Goal: Information Seeking & Learning: Compare options

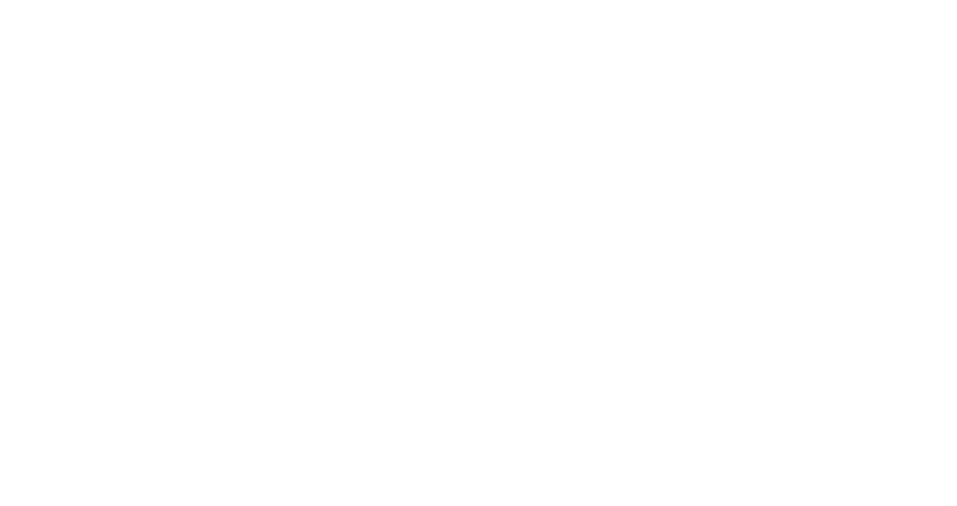
select select "Song"
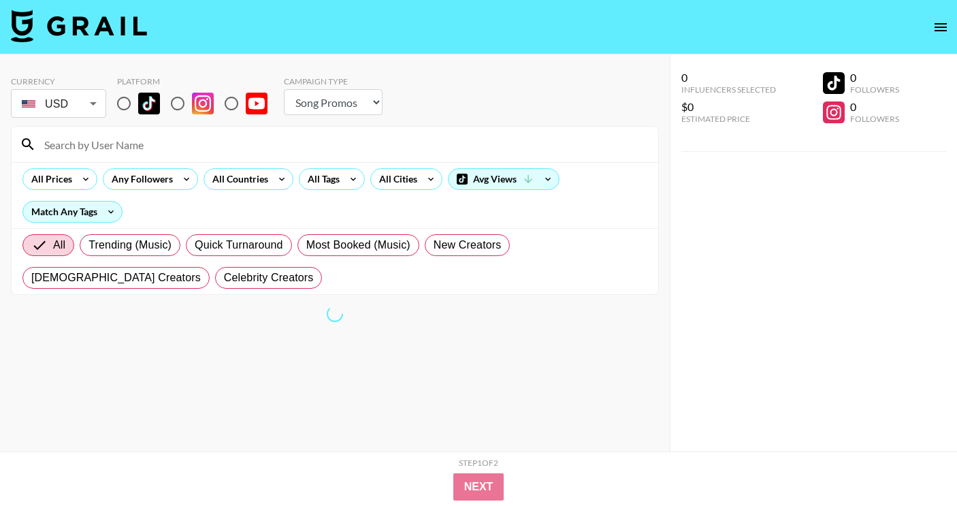
click at [119, 108] on input "radio" at bounding box center [124, 103] width 29 height 29
radio input "true"
click at [72, 184] on div "All Prices" at bounding box center [49, 179] width 52 height 20
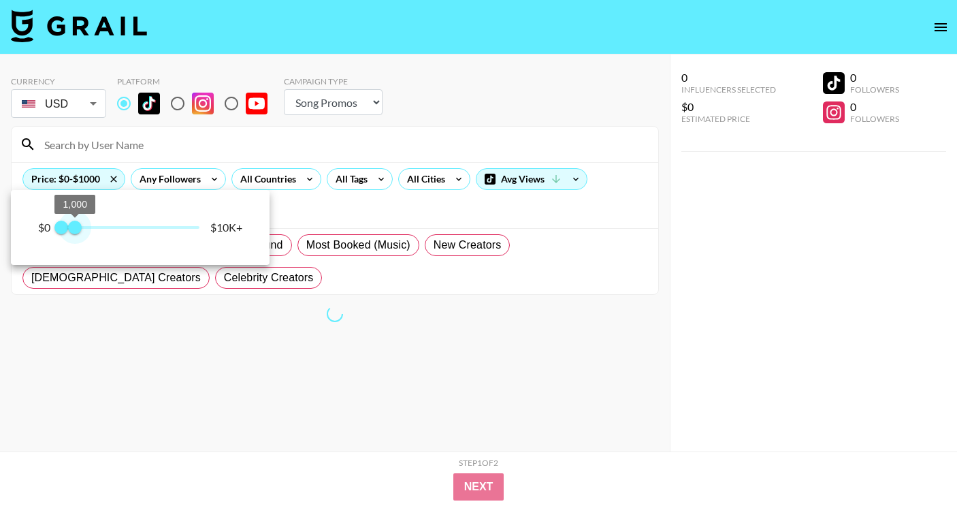
drag, startPoint x: 191, startPoint y: 238, endPoint x: 82, endPoint y: 223, distance: 109.9
click at [82, 229] on span "1,000" at bounding box center [75, 228] width 14 height 14
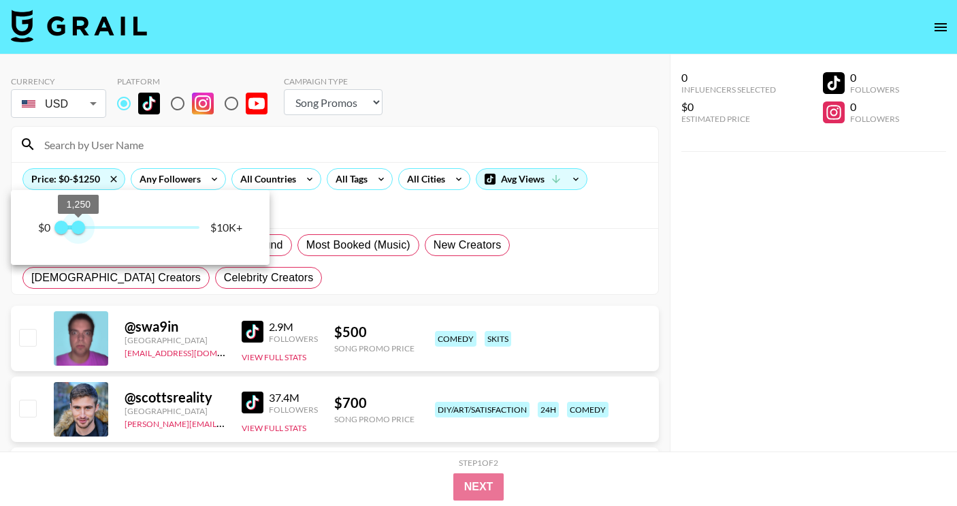
click at [80, 223] on span "1,250" at bounding box center [78, 228] width 14 height 14
type input "1500"
click at [82, 223] on span "1,500" at bounding box center [82, 228] width 14 height 14
click at [440, 201] on div at bounding box center [478, 253] width 957 height 506
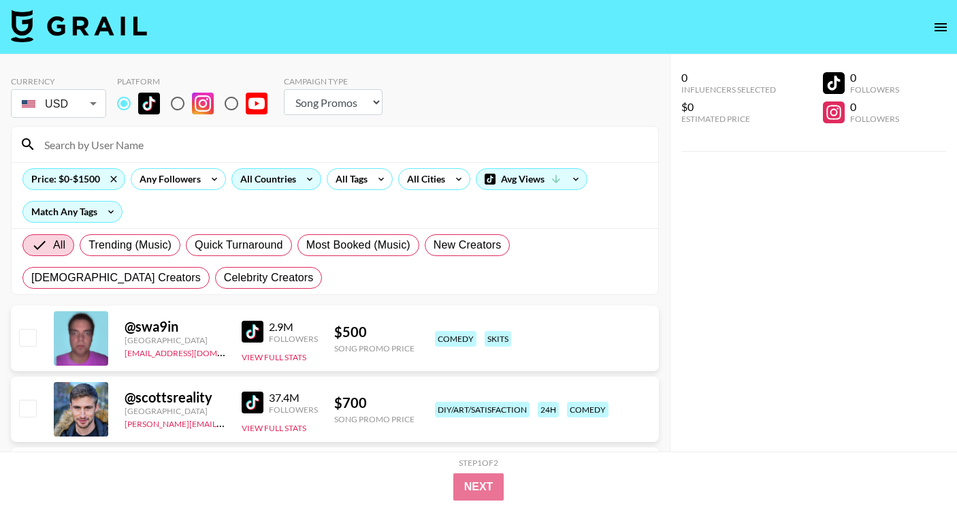
click at [280, 184] on div "All Countries" at bounding box center [265, 179] width 67 height 20
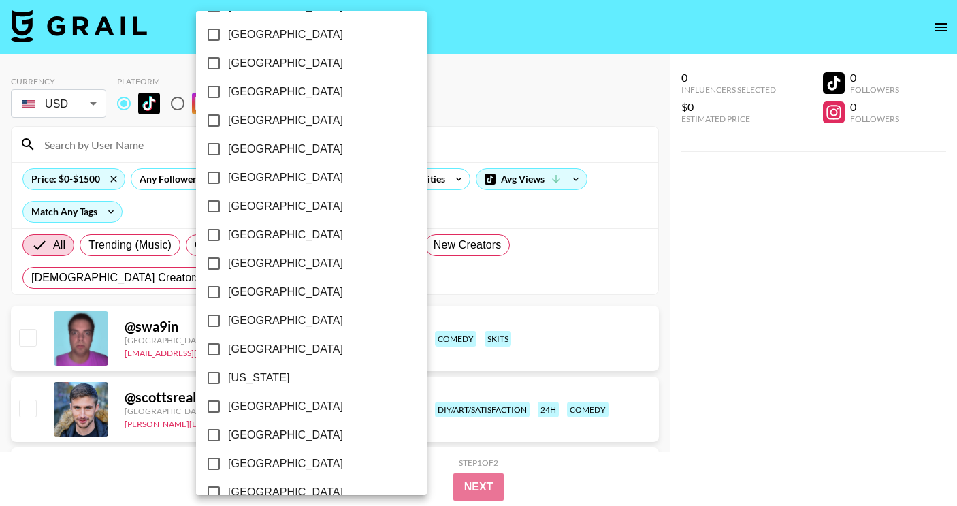
scroll to position [1082, 0]
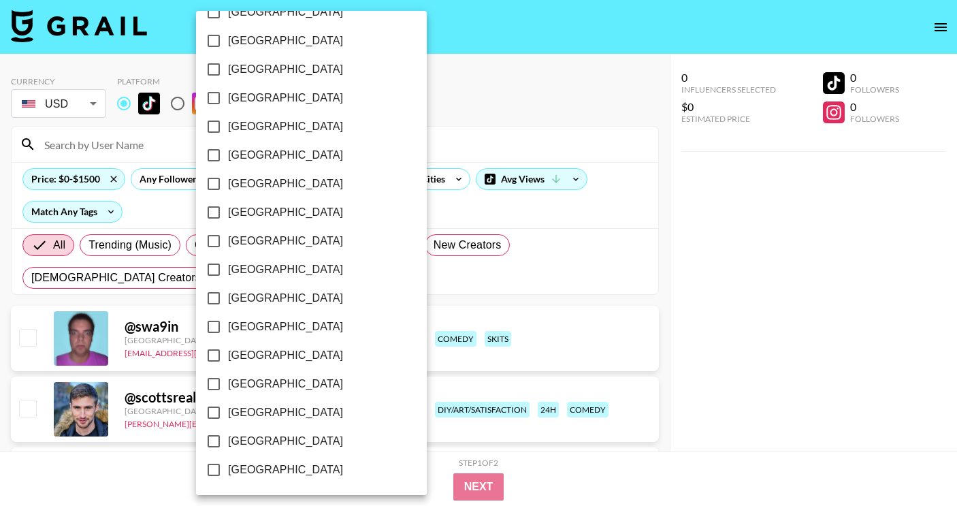
click at [270, 297] on label "[GEOGRAPHIC_DATA]" at bounding box center [302, 298] width 206 height 29
click at [228, 297] on input "[GEOGRAPHIC_DATA]" at bounding box center [213, 298] width 29 height 29
checkbox input "true"
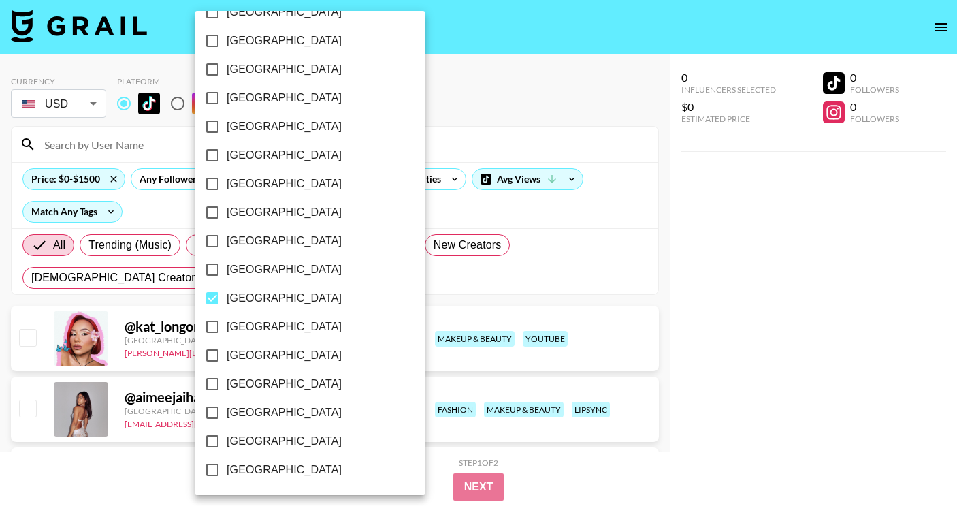
click at [276, 133] on span "[GEOGRAPHIC_DATA]" at bounding box center [284, 126] width 115 height 16
click at [227, 133] on input "[GEOGRAPHIC_DATA]" at bounding box center [212, 126] width 29 height 29
checkbox input "true"
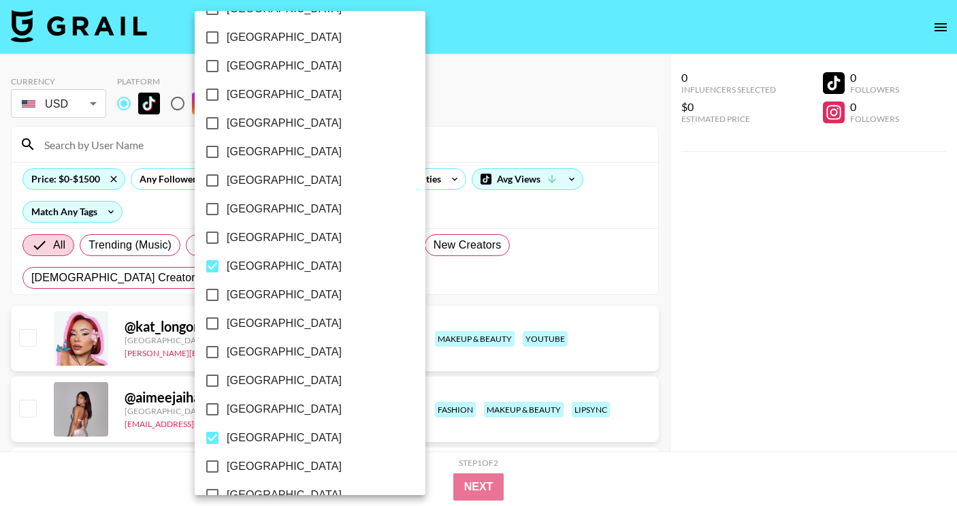
scroll to position [918, 0]
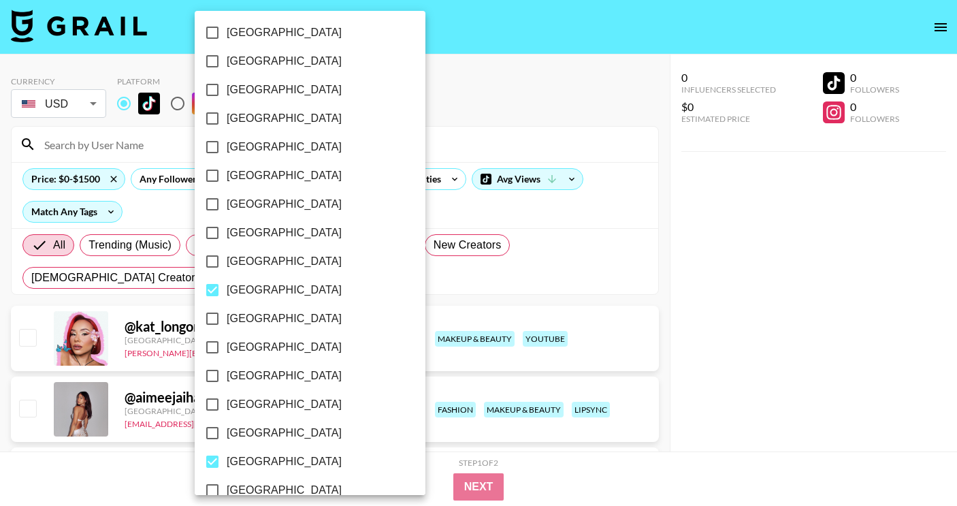
click at [271, 146] on span "[GEOGRAPHIC_DATA]" at bounding box center [284, 147] width 115 height 16
click at [227, 146] on input "[GEOGRAPHIC_DATA]" at bounding box center [212, 147] width 29 height 29
checkbox input "true"
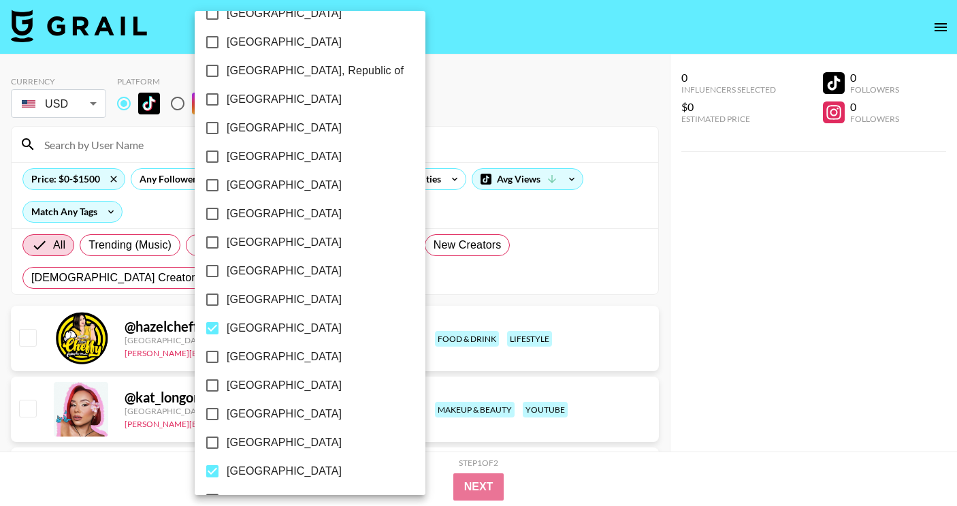
click at [270, 120] on span "[GEOGRAPHIC_DATA]" at bounding box center [284, 128] width 115 height 16
click at [227, 119] on input "[GEOGRAPHIC_DATA]" at bounding box center [212, 128] width 29 height 29
checkbox input "true"
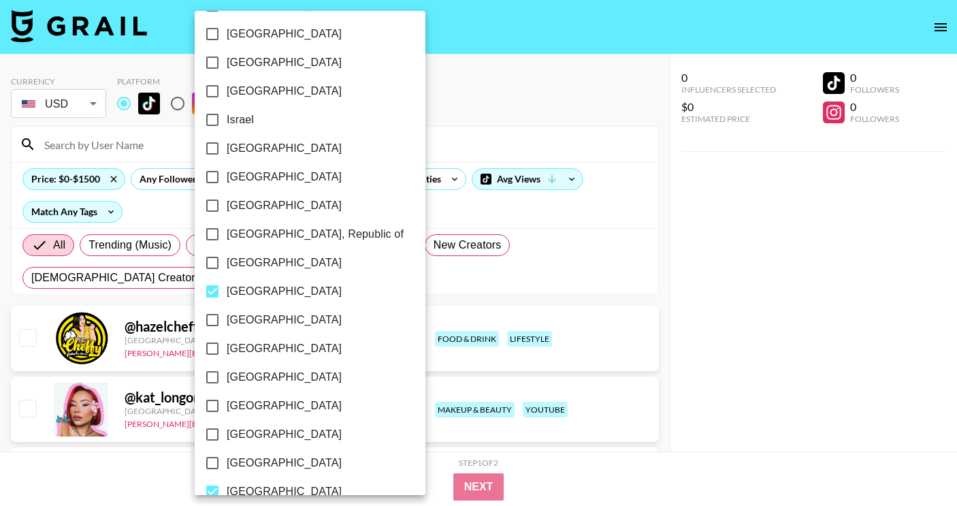
scroll to position [570, 0]
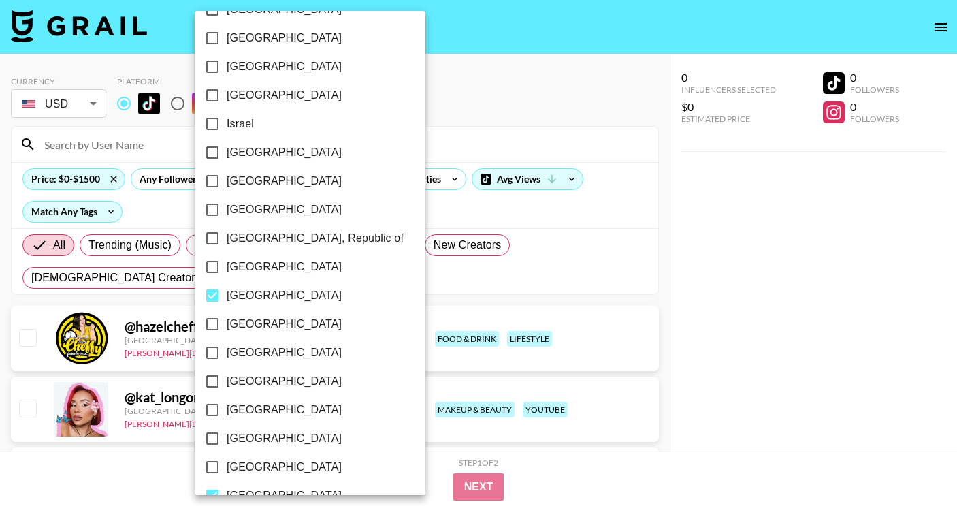
click at [268, 93] on label "[GEOGRAPHIC_DATA]" at bounding box center [301, 95] width 206 height 29
click at [227, 93] on input "[GEOGRAPHIC_DATA]" at bounding box center [212, 95] width 29 height 29
click at [268, 93] on label "[GEOGRAPHIC_DATA]" at bounding box center [301, 95] width 206 height 29
click at [227, 93] on input "[GEOGRAPHIC_DATA]" at bounding box center [212, 95] width 29 height 29
checkbox input "false"
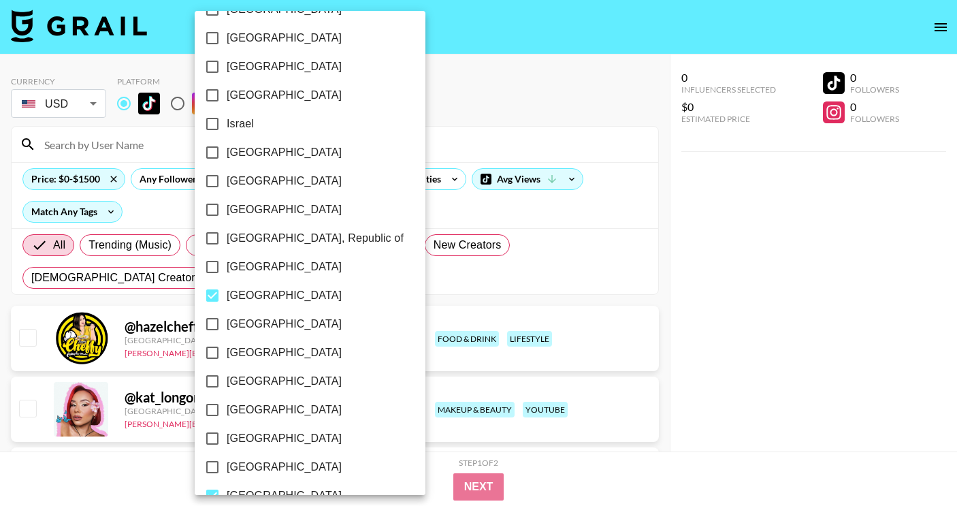
click at [269, 67] on span "[GEOGRAPHIC_DATA]" at bounding box center [284, 67] width 115 height 16
click at [227, 67] on input "[GEOGRAPHIC_DATA]" at bounding box center [212, 66] width 29 height 29
checkbox input "true"
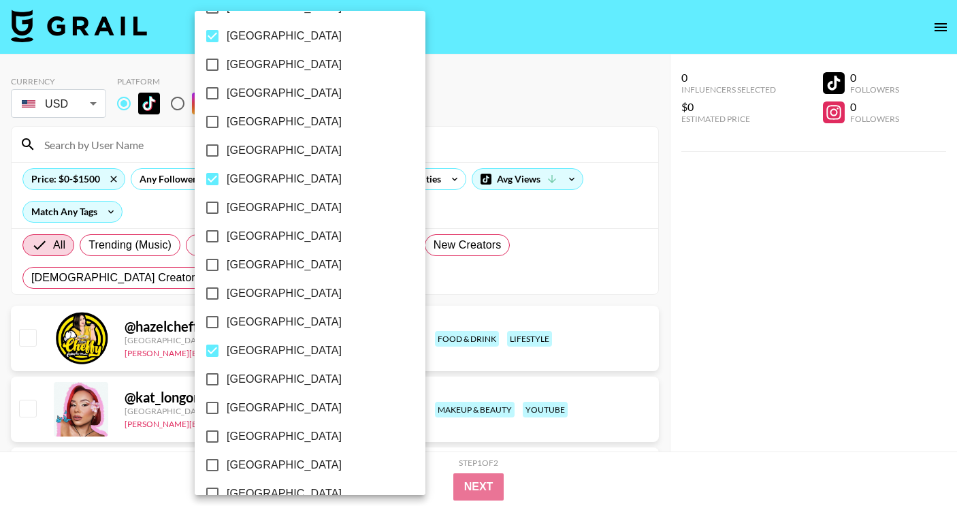
scroll to position [973, 0]
click at [723, 294] on div at bounding box center [478, 253] width 957 height 506
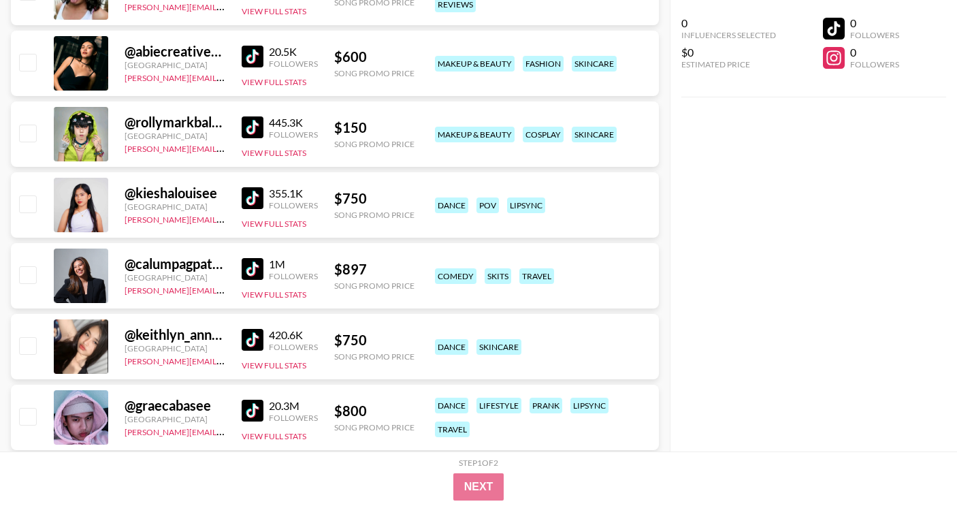
scroll to position [1483, 0]
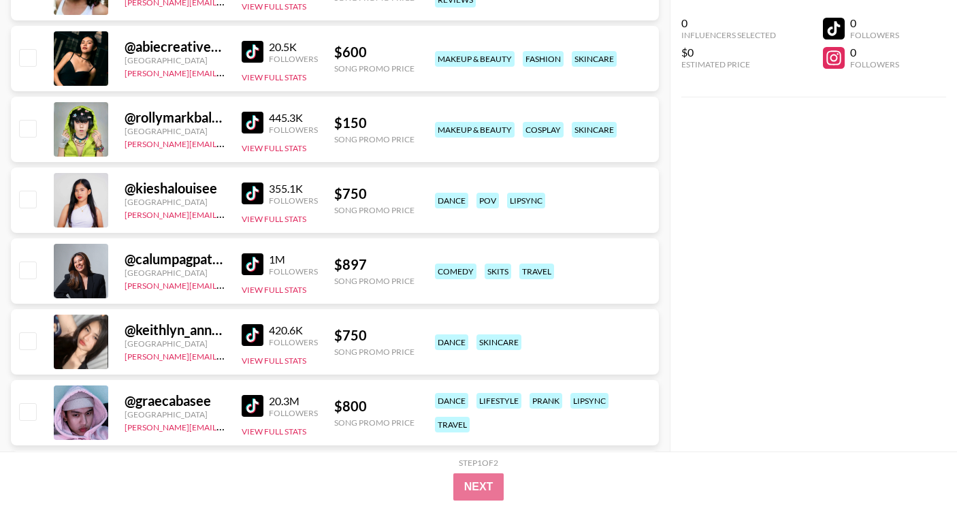
click at [262, 192] on img at bounding box center [253, 193] width 22 height 22
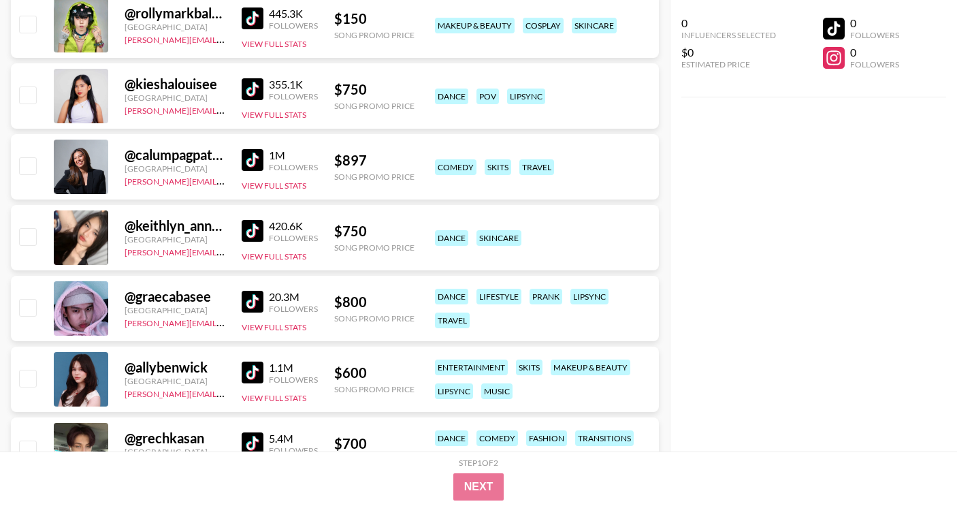
scroll to position [1598, 0]
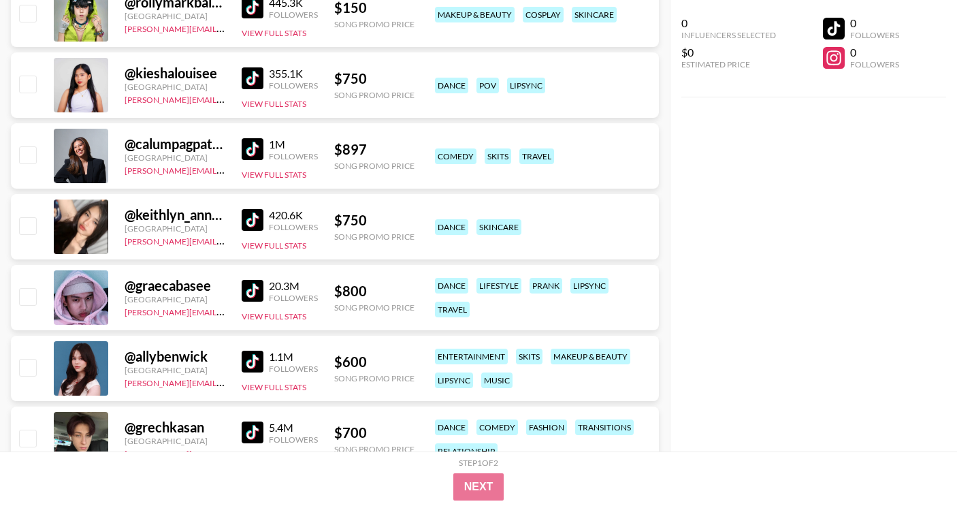
click at [257, 148] on img at bounding box center [253, 149] width 22 height 22
click at [257, 221] on img at bounding box center [253, 220] width 22 height 22
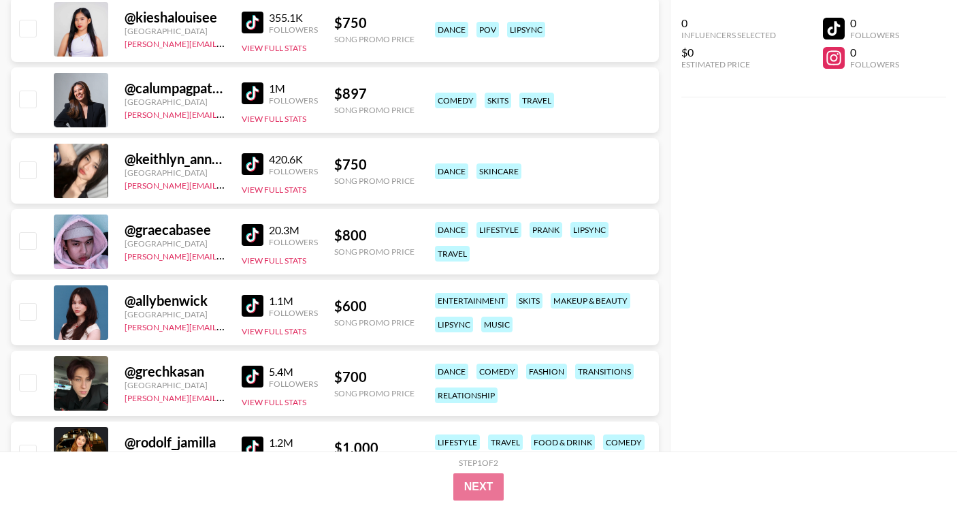
scroll to position [1663, 0]
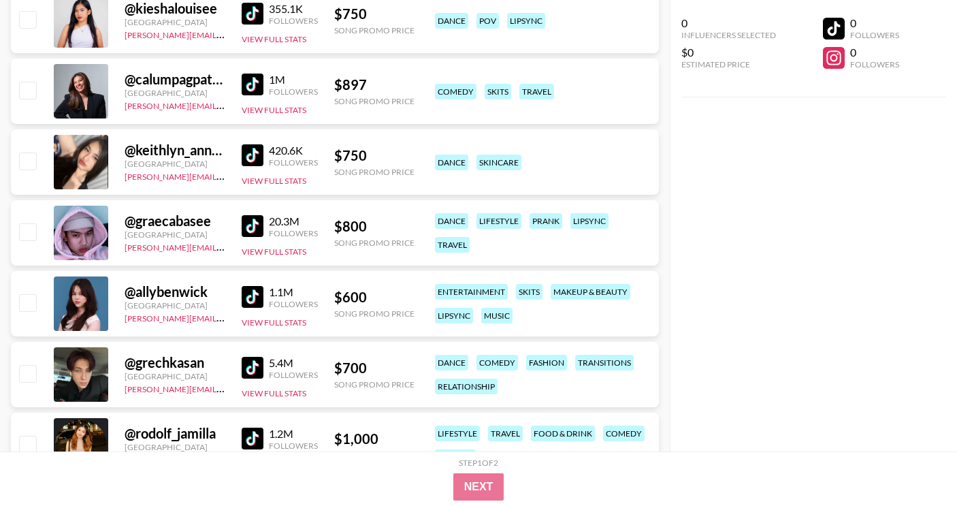
click at [263, 296] on link at bounding box center [255, 297] width 27 height 22
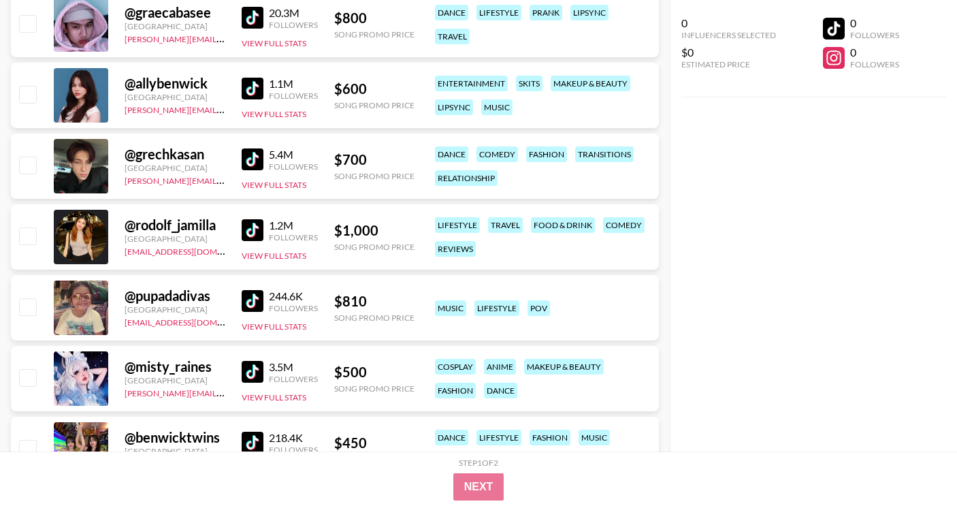
scroll to position [1873, 0]
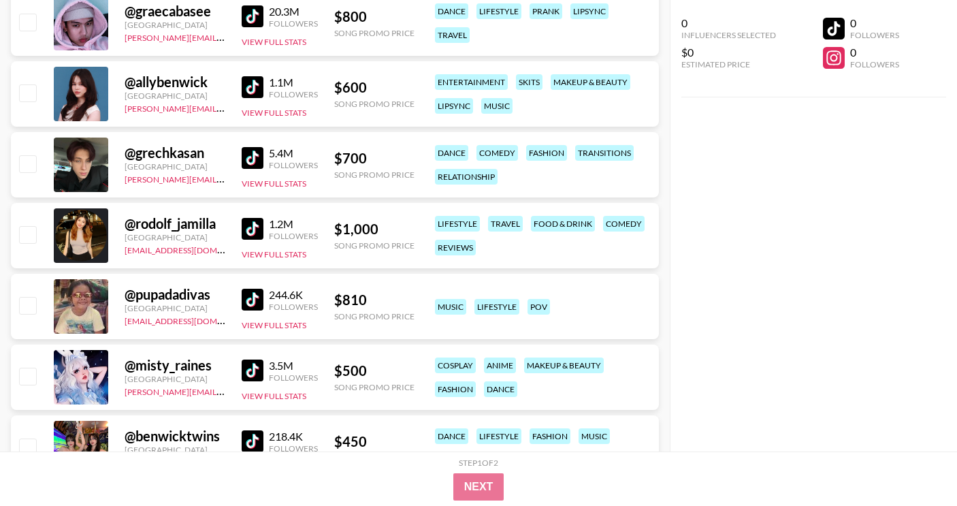
click at [263, 225] on img at bounding box center [253, 229] width 22 height 22
click at [251, 225] on img at bounding box center [253, 229] width 22 height 22
click at [246, 300] on img at bounding box center [253, 300] width 22 height 22
click at [242, 306] on img at bounding box center [253, 300] width 22 height 22
click at [249, 297] on img at bounding box center [253, 300] width 22 height 22
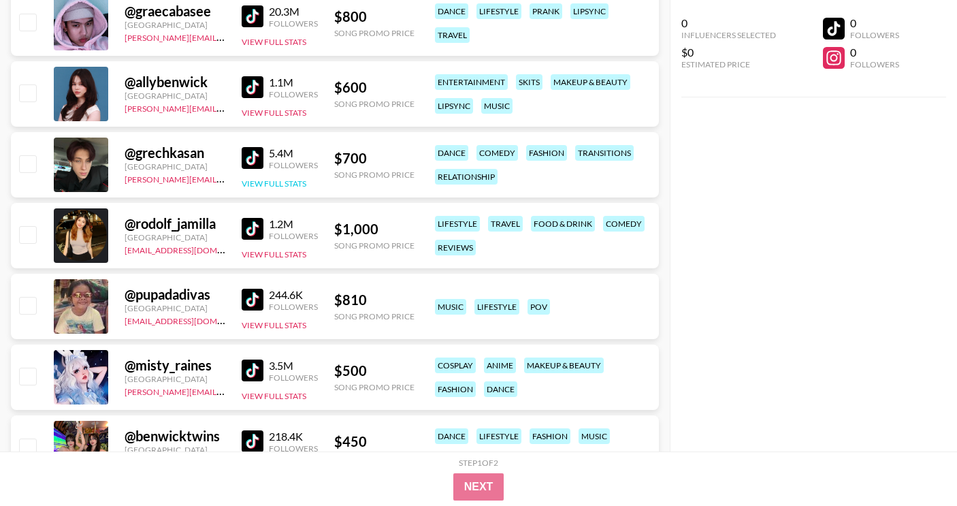
scroll to position [1999, 0]
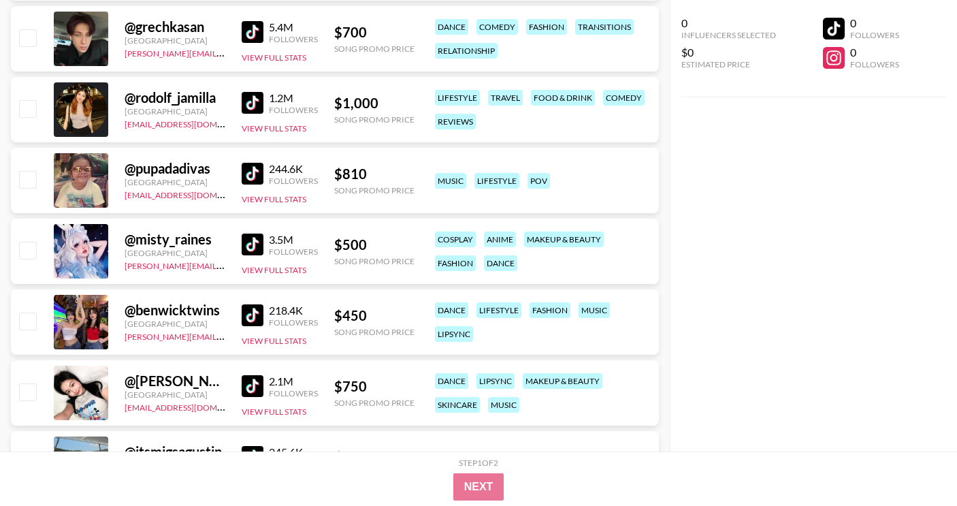
click at [248, 387] on img at bounding box center [253, 386] width 22 height 22
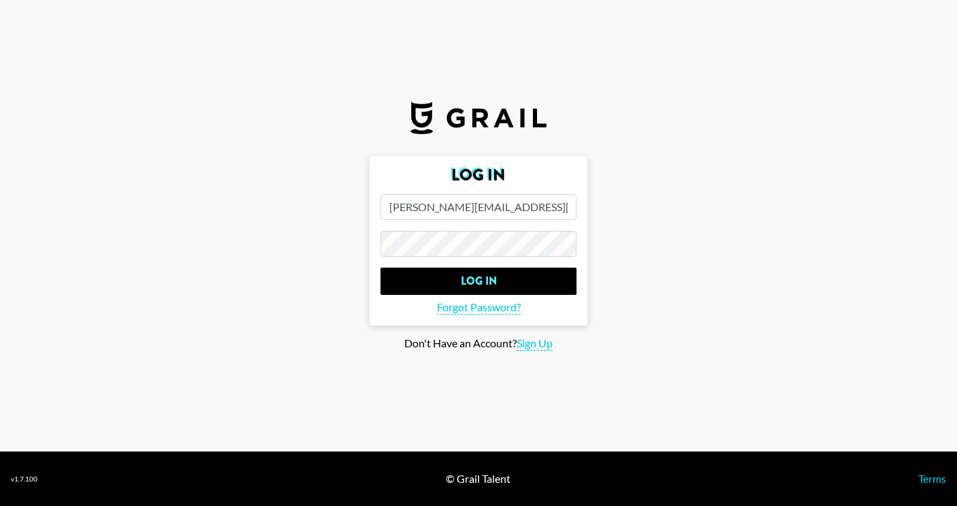
scroll to position [0, 0]
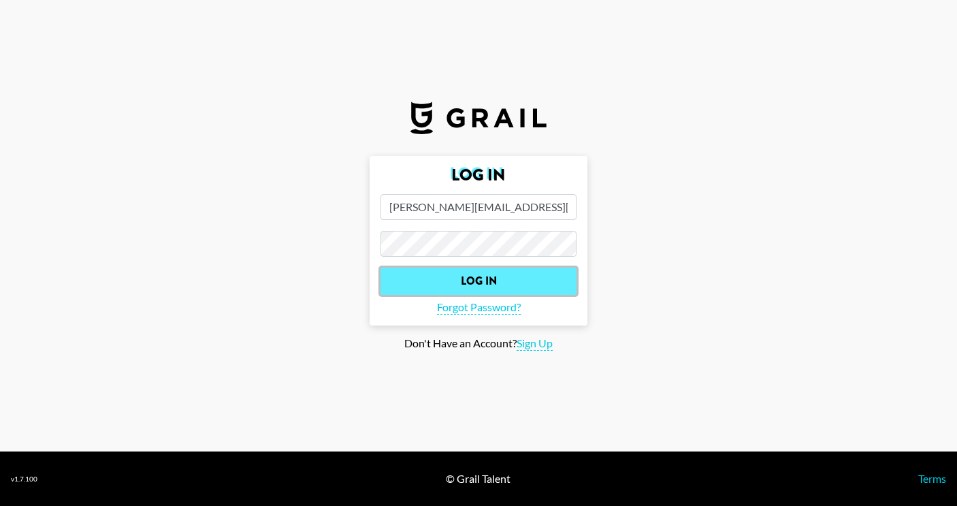
click at [499, 279] on input "Log In" at bounding box center [479, 281] width 196 height 27
select select "Song"
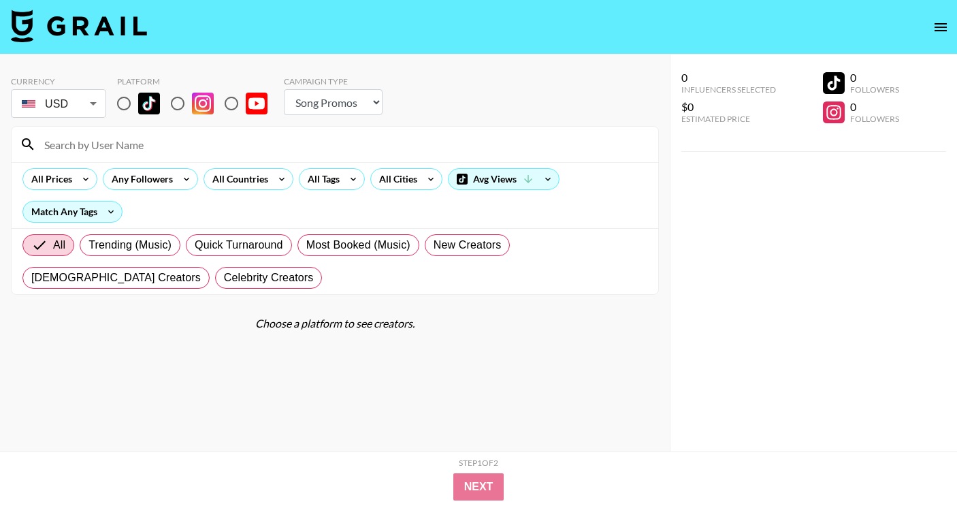
click at [122, 109] on input "radio" at bounding box center [124, 103] width 29 height 29
radio input "true"
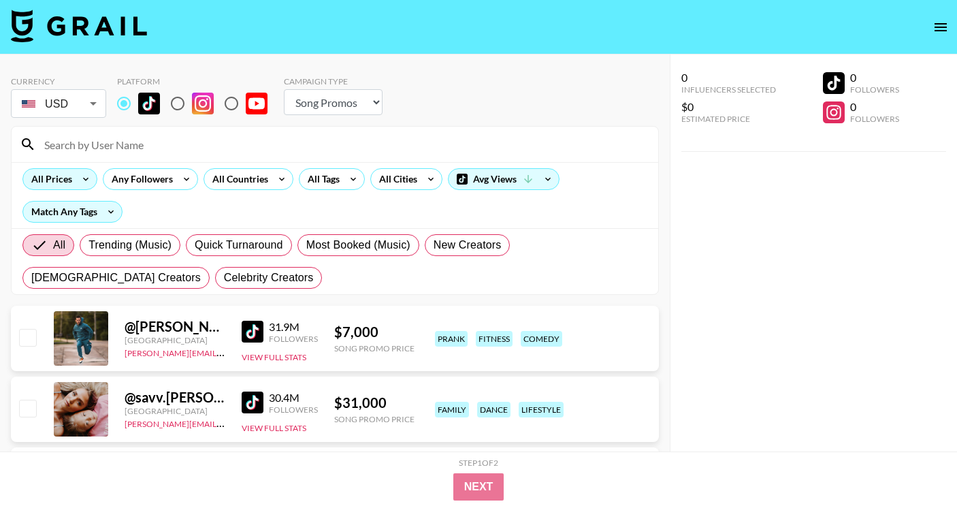
click at [78, 181] on icon at bounding box center [86, 179] width 22 height 20
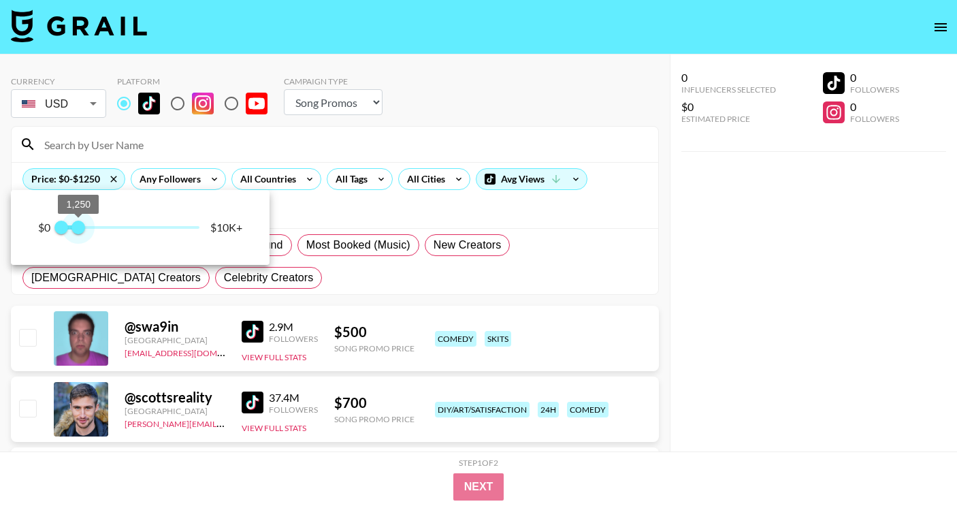
type input "1500"
drag, startPoint x: 135, startPoint y: 228, endPoint x: 80, endPoint y: 233, distance: 55.4
click at [82, 230] on span "1,500" at bounding box center [82, 228] width 14 height 14
click at [293, 180] on div at bounding box center [478, 253] width 957 height 506
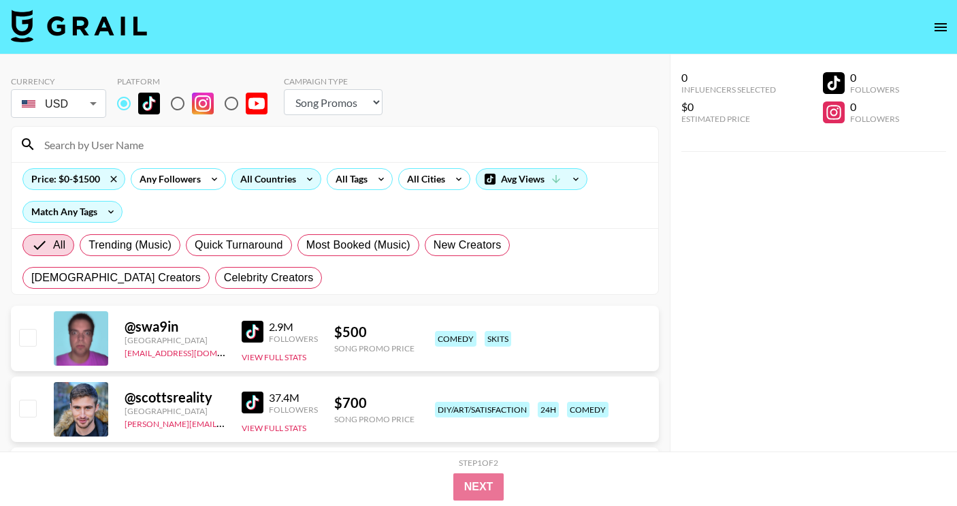
click at [296, 168] on div "All Countries" at bounding box center [276, 179] width 90 height 22
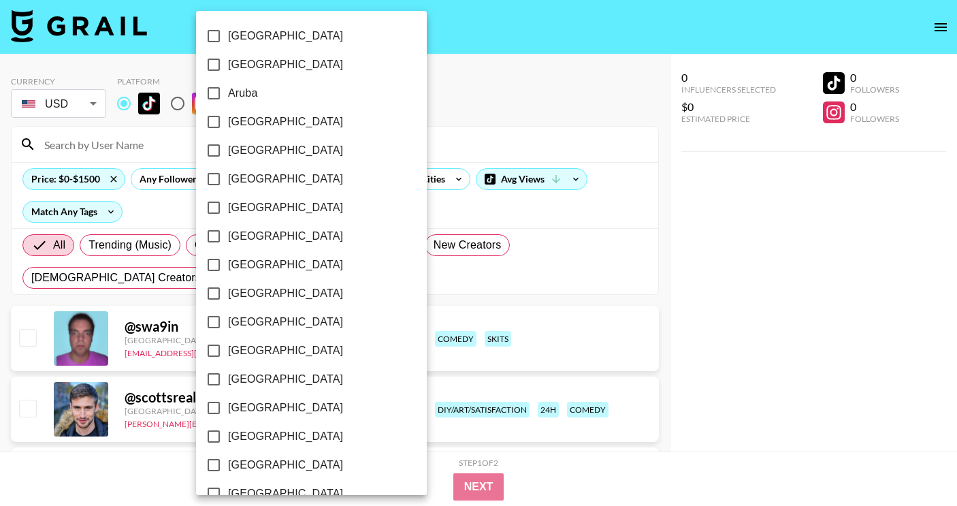
click at [296, 184] on label "[GEOGRAPHIC_DATA]" at bounding box center [302, 179] width 206 height 29
click at [228, 184] on input "[GEOGRAPHIC_DATA]" at bounding box center [213, 179] width 29 height 29
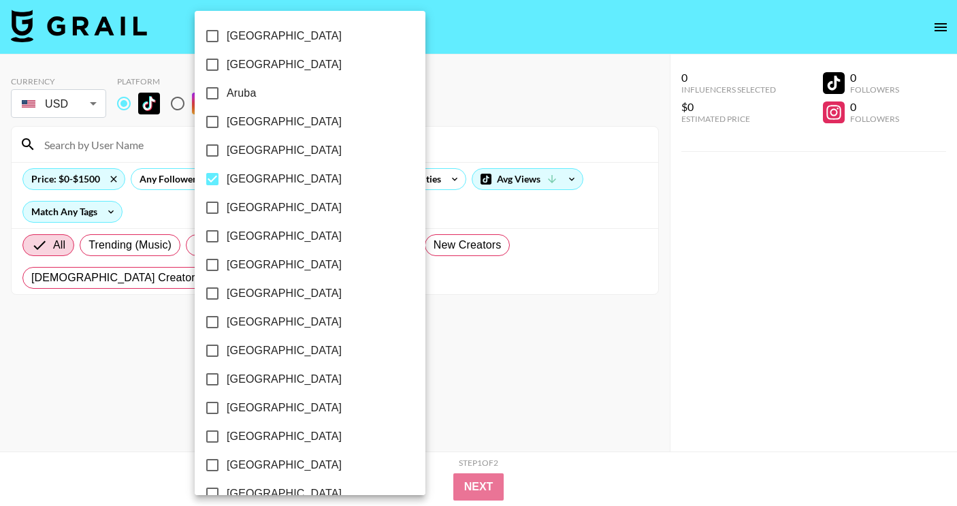
click at [296, 184] on label "[GEOGRAPHIC_DATA]" at bounding box center [301, 179] width 206 height 29
click at [227, 184] on input "[GEOGRAPHIC_DATA]" at bounding box center [212, 179] width 29 height 29
checkbox input "false"
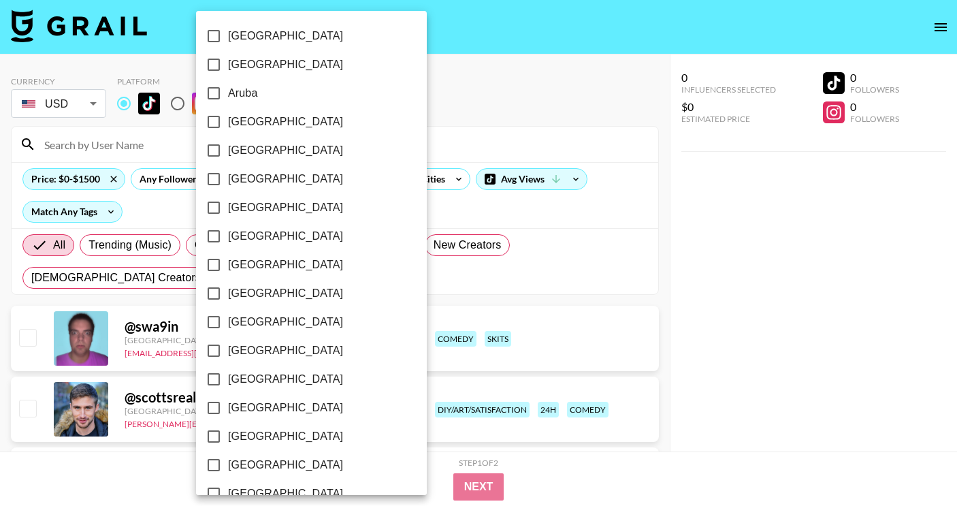
scroll to position [1082, 0]
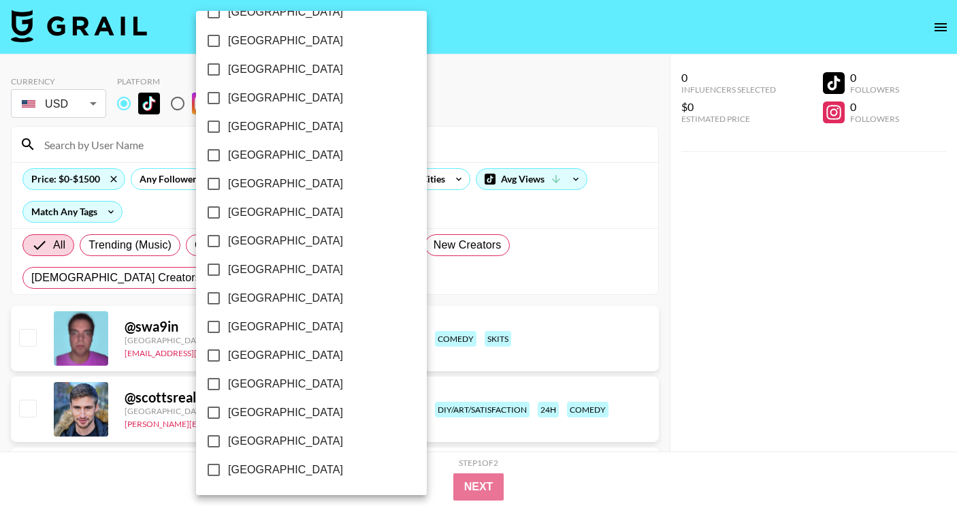
click at [275, 127] on span "[GEOGRAPHIC_DATA]" at bounding box center [285, 126] width 115 height 16
click at [228, 127] on input "[GEOGRAPHIC_DATA]" at bounding box center [213, 126] width 29 height 29
checkbox input "true"
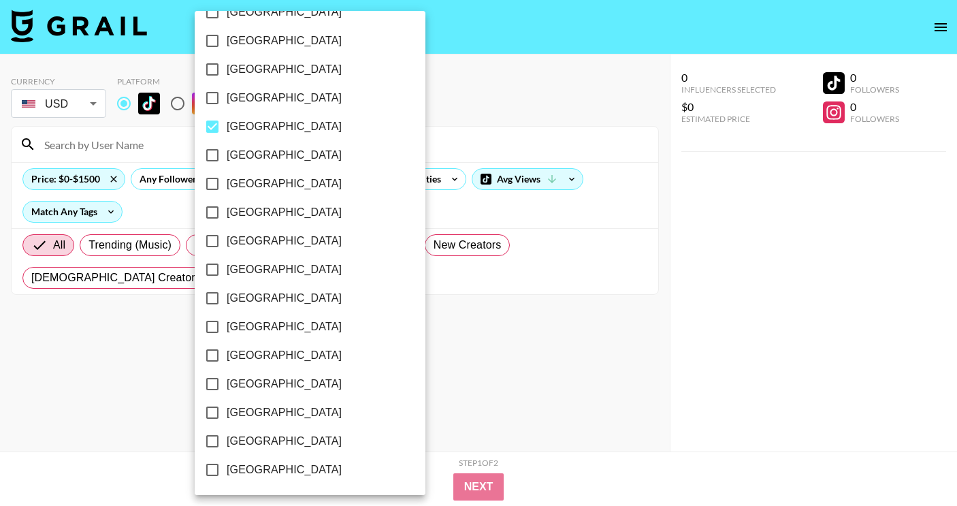
click at [277, 269] on span "[GEOGRAPHIC_DATA]" at bounding box center [284, 269] width 115 height 16
click at [227, 269] on input "[GEOGRAPHIC_DATA]" at bounding box center [212, 269] width 29 height 29
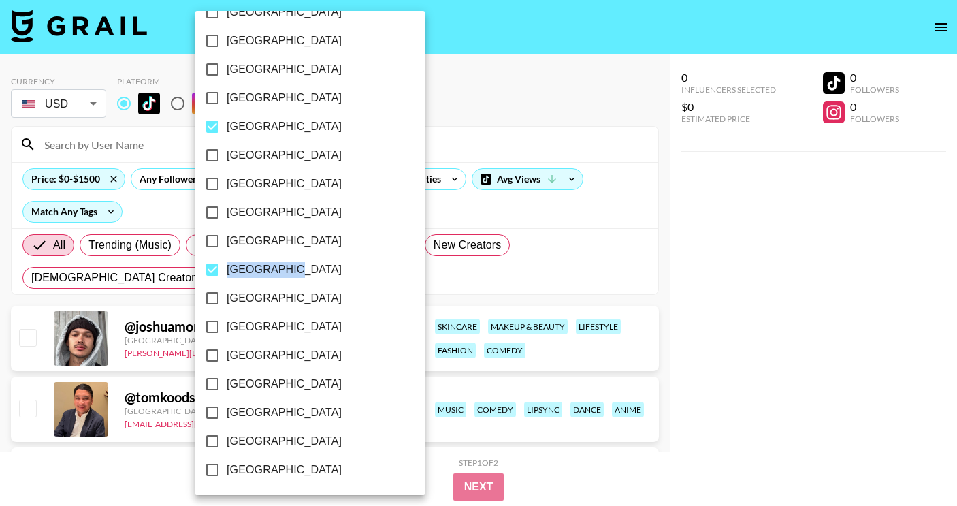
click at [277, 269] on span "[GEOGRAPHIC_DATA]" at bounding box center [284, 269] width 115 height 16
click at [227, 269] on input "[GEOGRAPHIC_DATA]" at bounding box center [212, 269] width 29 height 29
checkbox input "false"
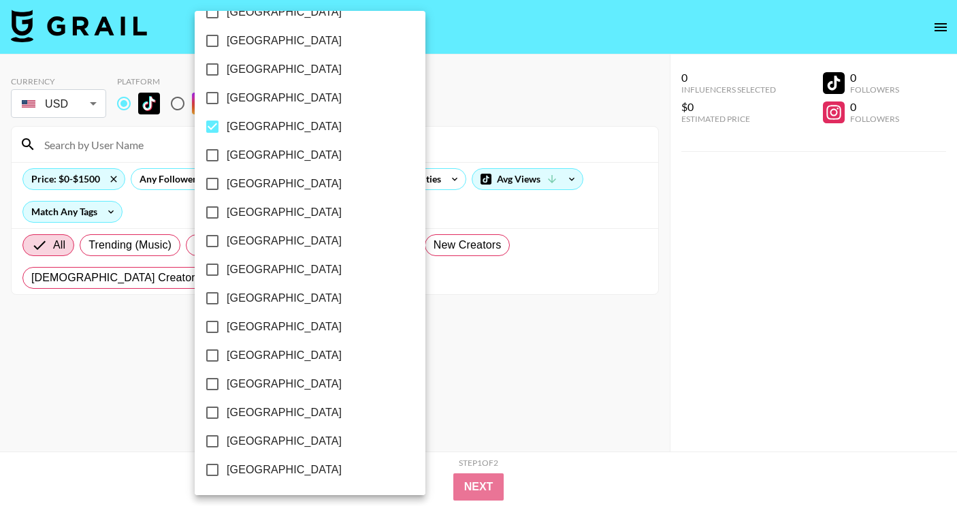
click at [277, 294] on label "[GEOGRAPHIC_DATA]" at bounding box center [301, 298] width 206 height 29
click at [227, 294] on input "[GEOGRAPHIC_DATA]" at bounding box center [212, 298] width 29 height 29
checkbox input "true"
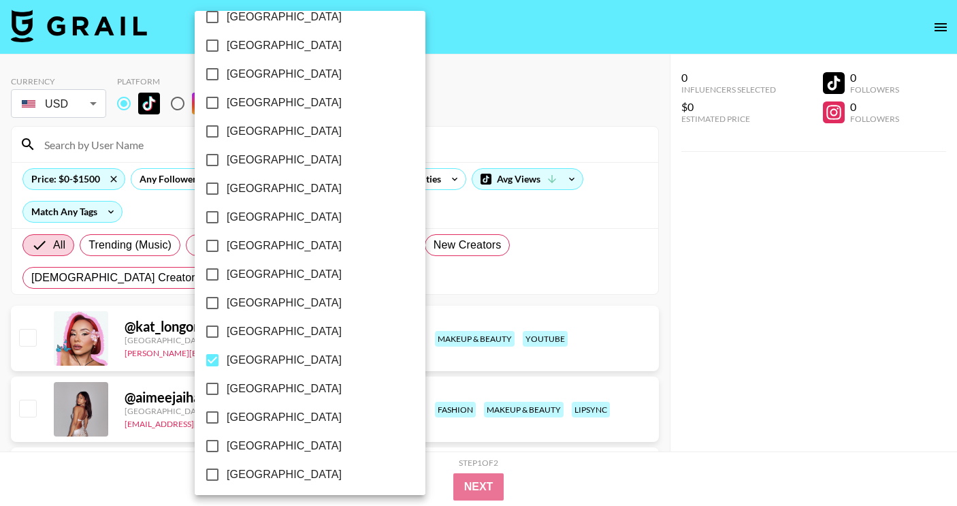
scroll to position [835, 0]
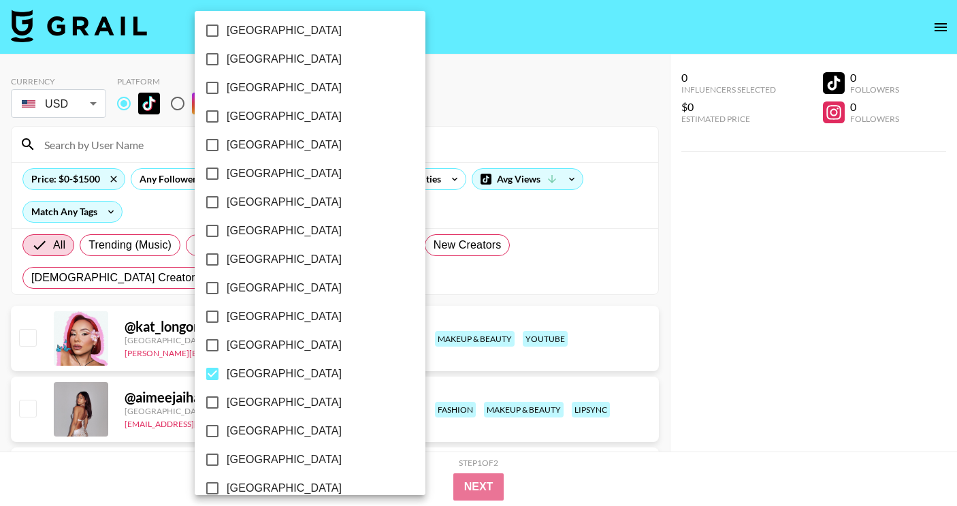
click at [263, 225] on span "[GEOGRAPHIC_DATA]" at bounding box center [284, 231] width 115 height 16
click at [227, 225] on input "[GEOGRAPHIC_DATA]" at bounding box center [212, 230] width 29 height 29
checkbox input "true"
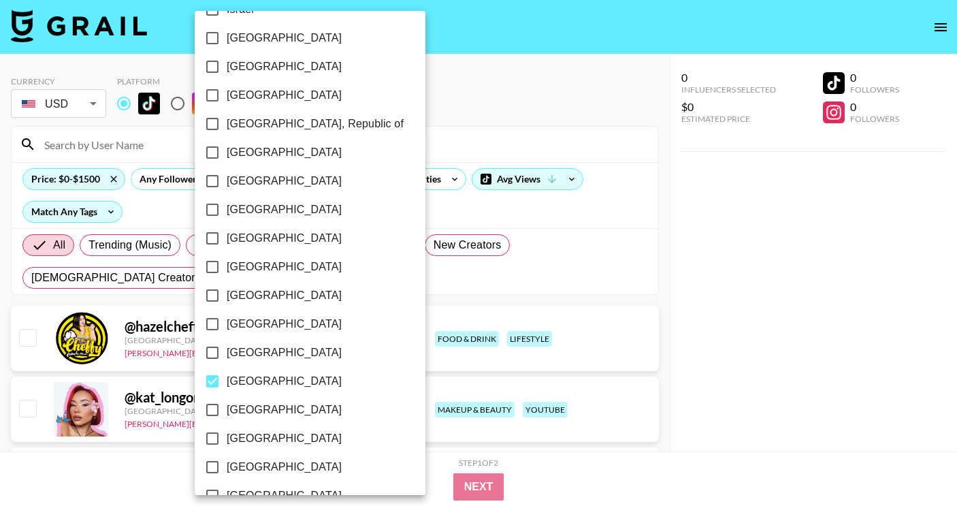
click at [260, 182] on span "[GEOGRAPHIC_DATA]" at bounding box center [284, 181] width 115 height 16
click at [227, 182] on input "[GEOGRAPHIC_DATA]" at bounding box center [212, 181] width 29 height 29
checkbox input "true"
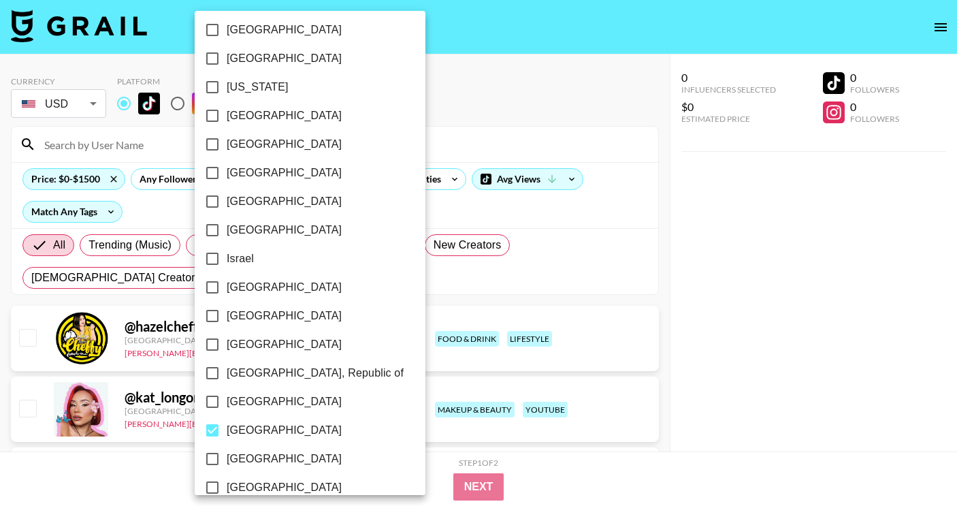
scroll to position [432, 0]
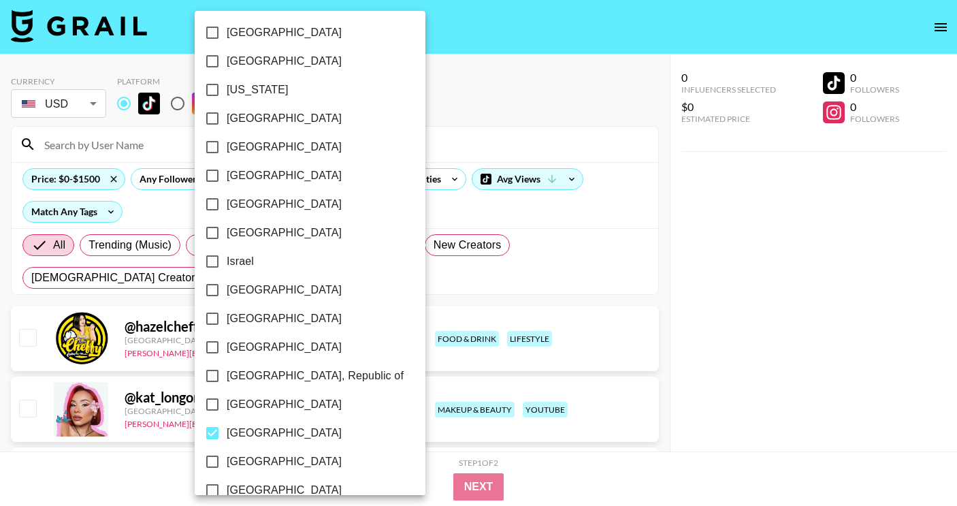
click at [268, 208] on span "[GEOGRAPHIC_DATA]" at bounding box center [284, 204] width 115 height 16
click at [227, 208] on input "[GEOGRAPHIC_DATA]" at bounding box center [212, 204] width 29 height 29
checkbox input "true"
click at [770, 204] on div at bounding box center [478, 253] width 957 height 506
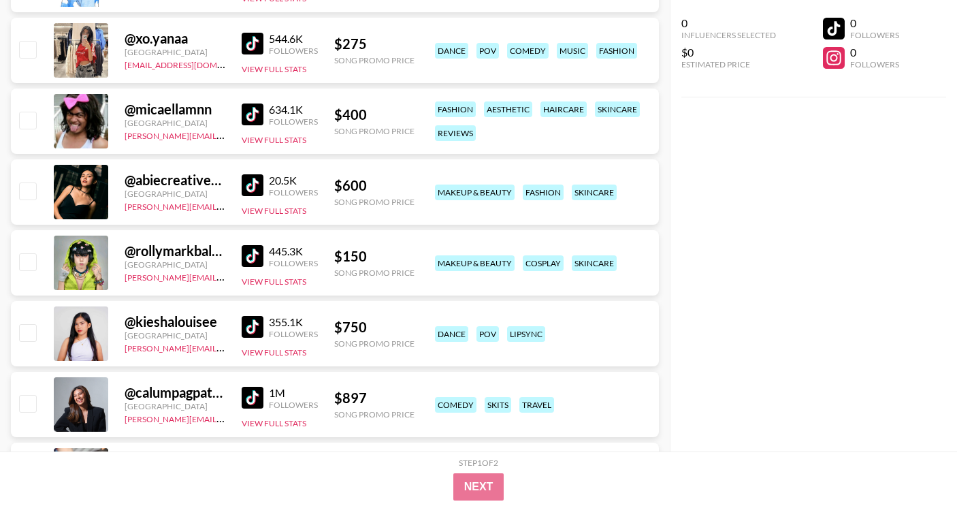
scroll to position [1871, 0]
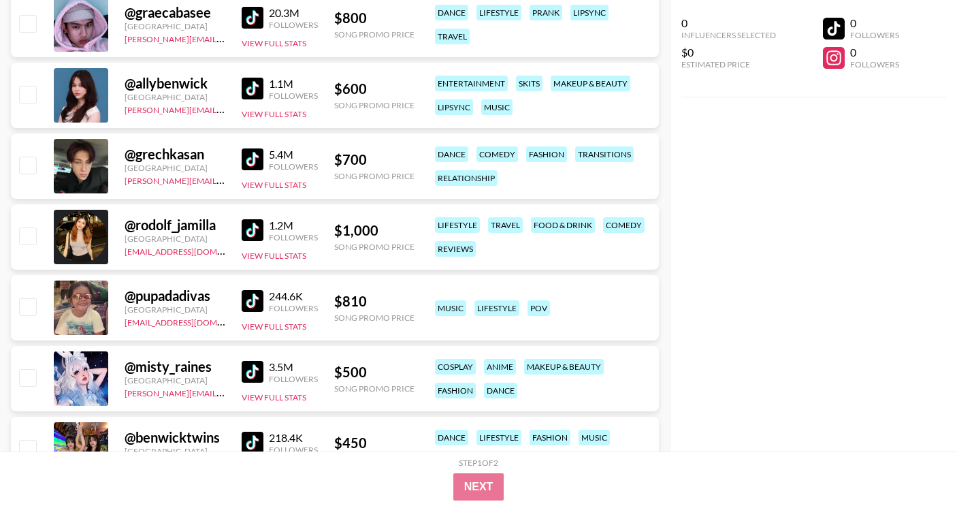
click at [256, 297] on img at bounding box center [253, 301] width 22 height 22
click at [264, 300] on link at bounding box center [255, 301] width 27 height 22
click at [251, 298] on img at bounding box center [253, 301] width 22 height 22
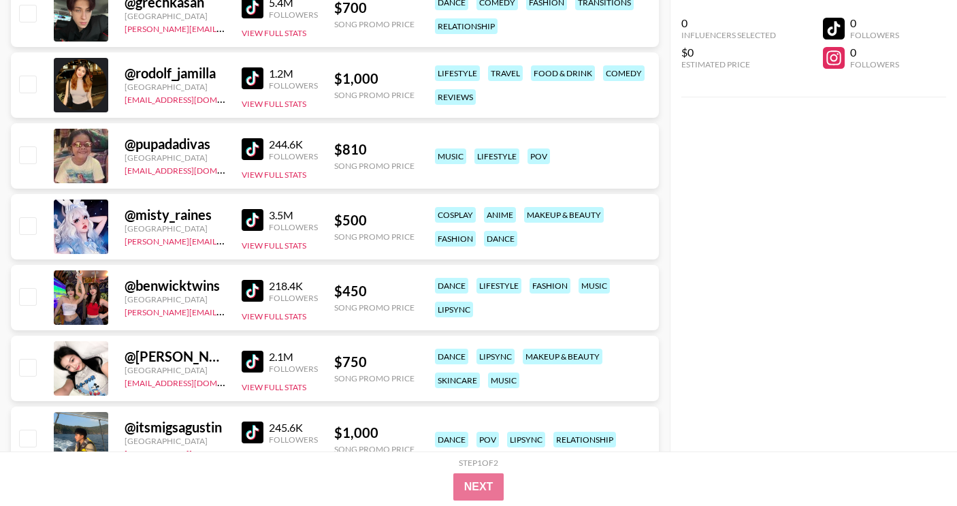
scroll to position [2035, 0]
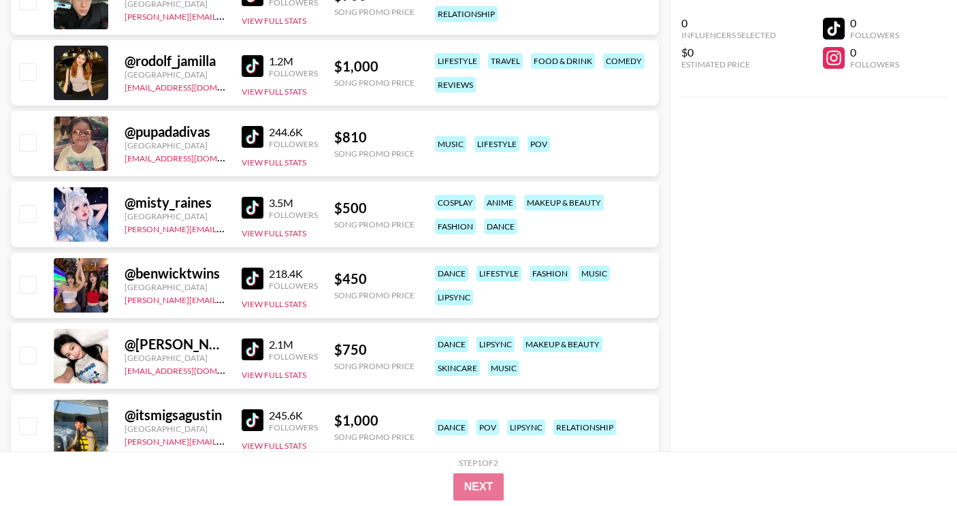
click at [259, 207] on img at bounding box center [253, 208] width 22 height 22
click at [248, 346] on img at bounding box center [253, 349] width 22 height 22
click at [253, 349] on img at bounding box center [253, 349] width 22 height 22
click at [254, 350] on img at bounding box center [253, 349] width 22 height 22
click at [264, 371] on button "View Full Stats" at bounding box center [274, 375] width 65 height 10
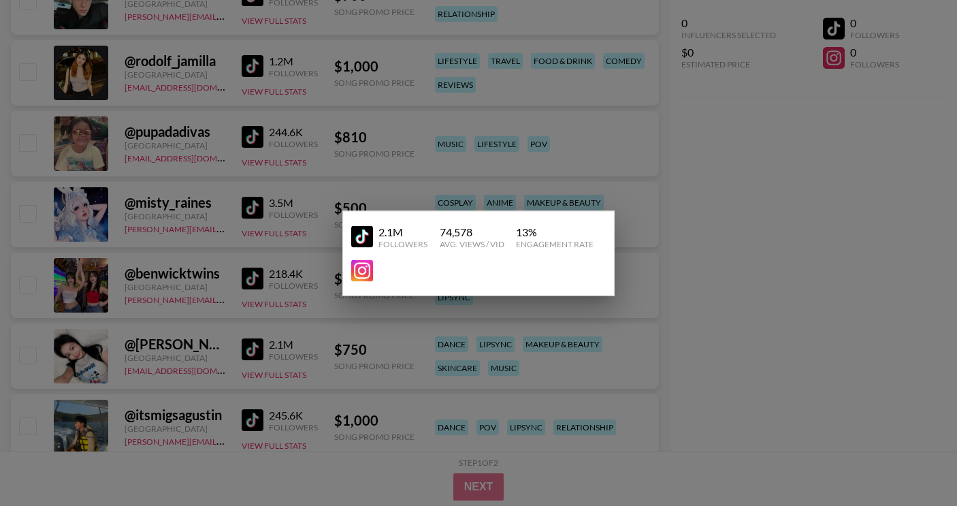
click at [632, 227] on div at bounding box center [478, 253] width 957 height 506
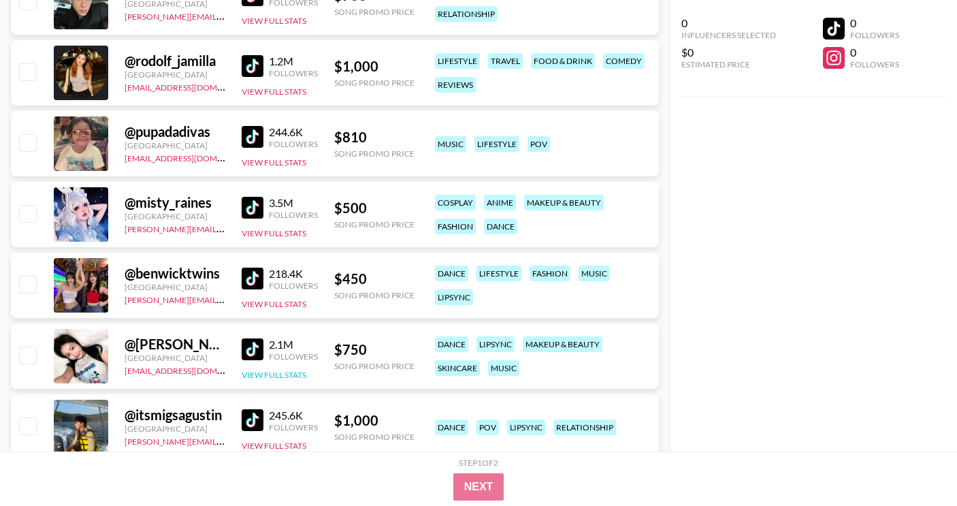
click at [280, 372] on button "View Full Stats" at bounding box center [274, 375] width 65 height 10
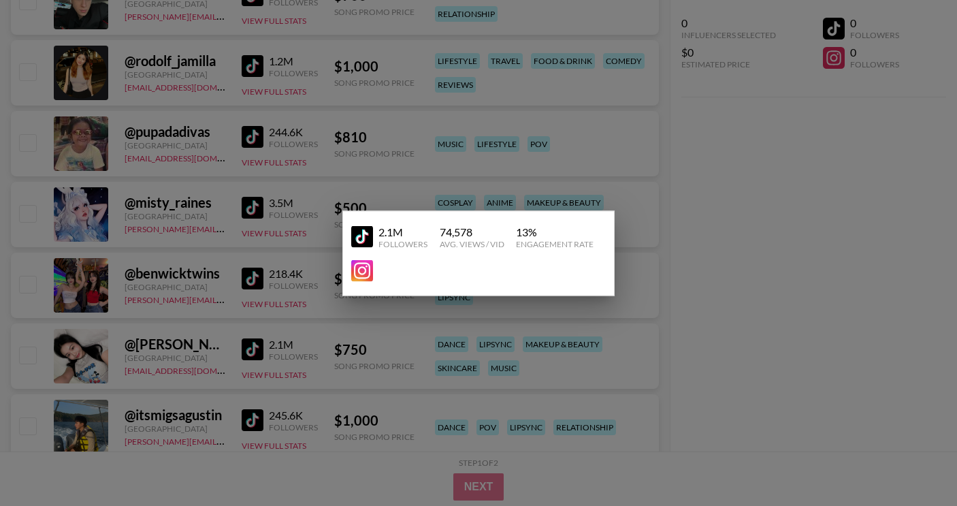
click at [640, 342] on div at bounding box center [478, 253] width 957 height 506
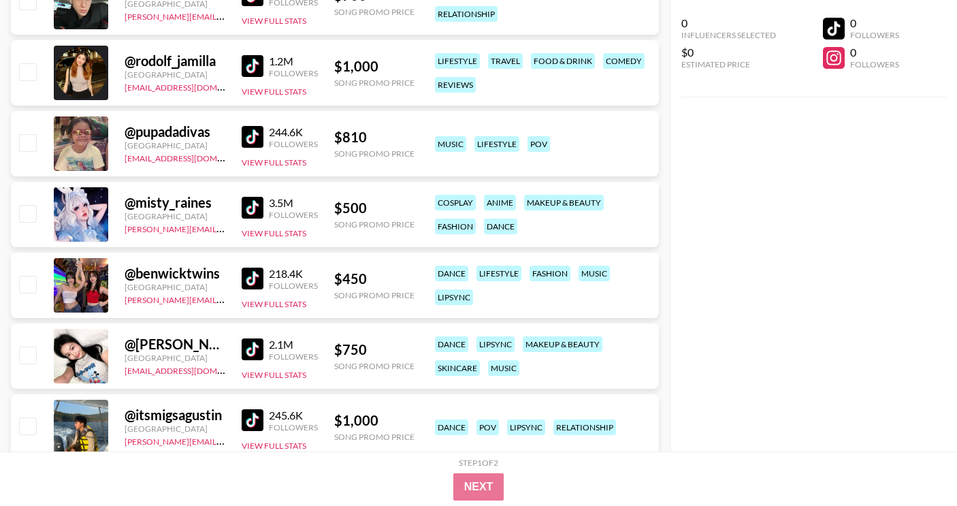
click at [263, 344] on link at bounding box center [255, 349] width 27 height 22
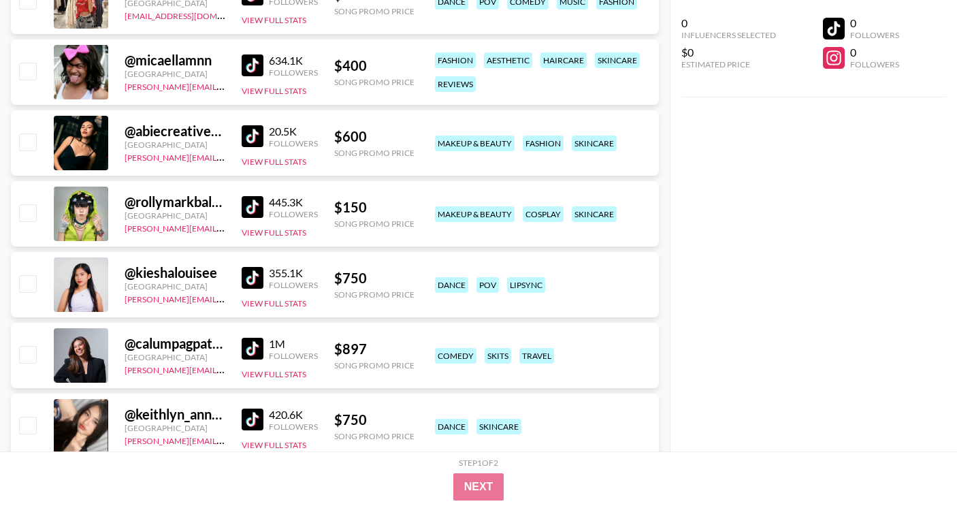
scroll to position [1374, 0]
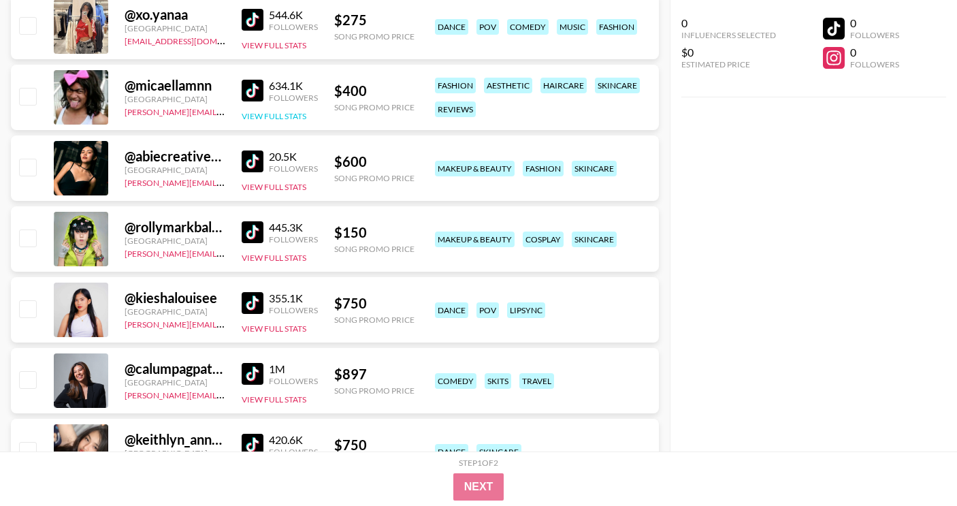
click at [292, 120] on button "View Full Stats" at bounding box center [274, 116] width 65 height 10
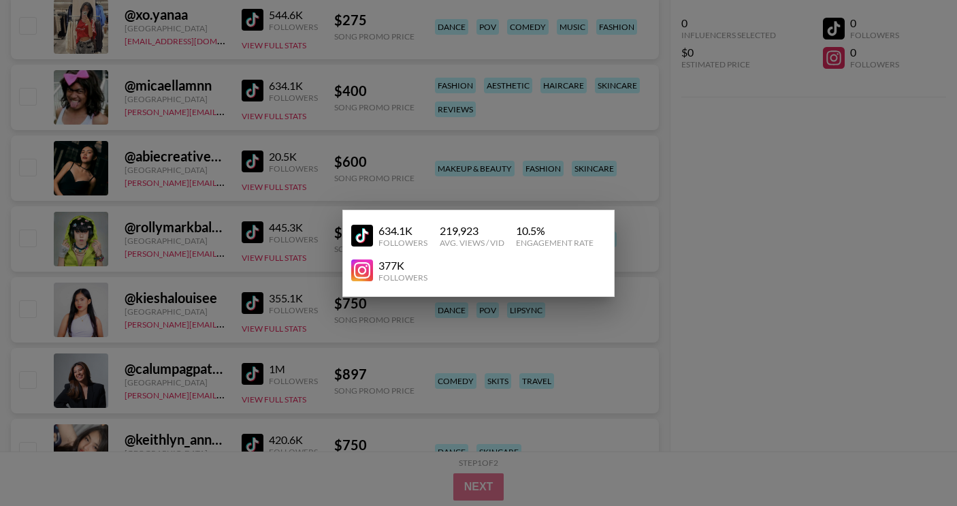
click at [291, 114] on div at bounding box center [478, 253] width 957 height 506
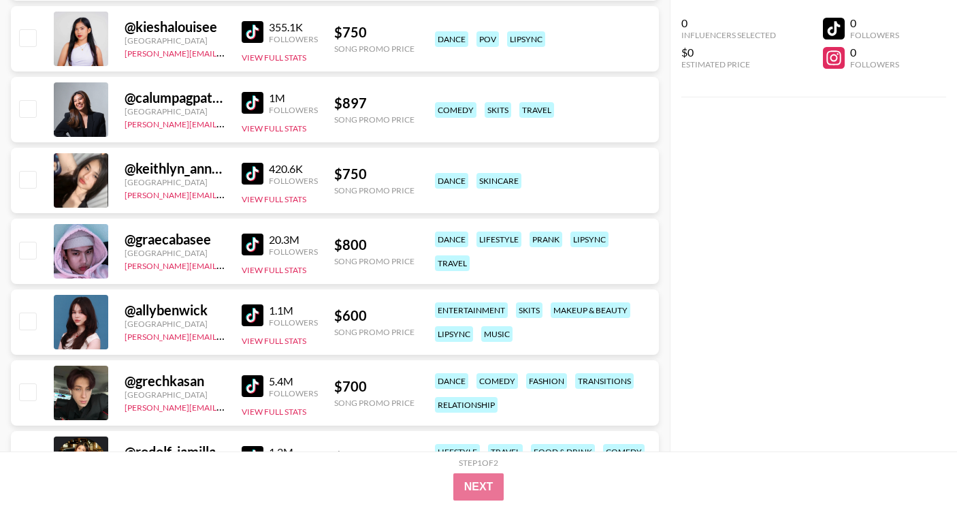
scroll to position [1650, 0]
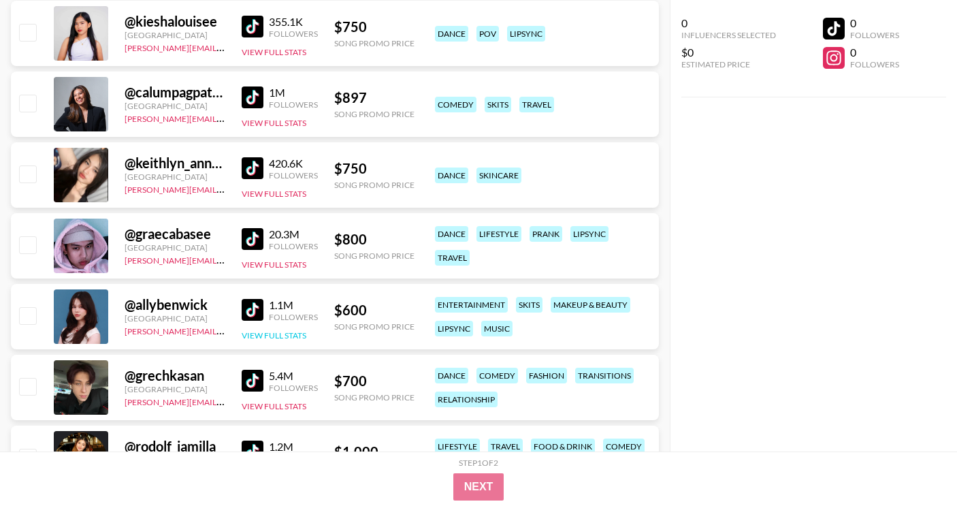
click at [299, 330] on button "View Full Stats" at bounding box center [274, 335] width 65 height 10
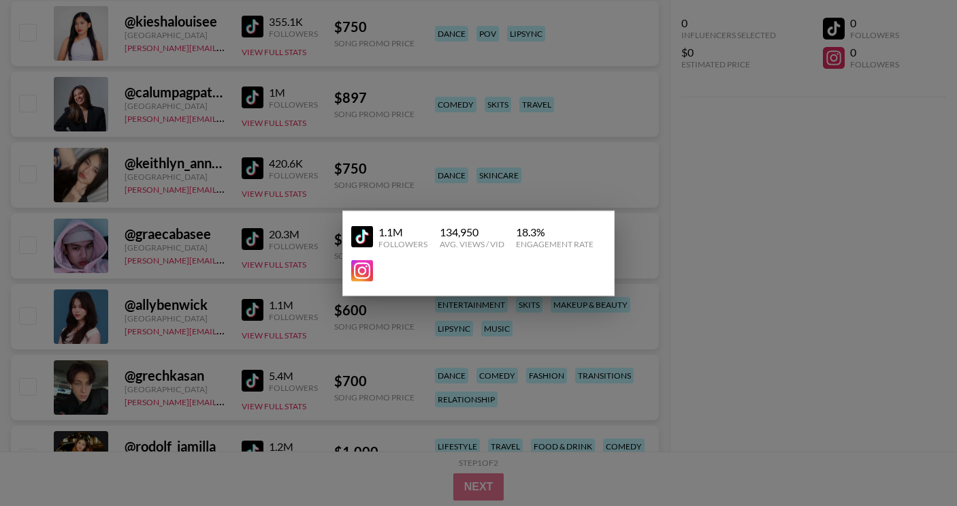
click at [299, 330] on div at bounding box center [478, 253] width 957 height 506
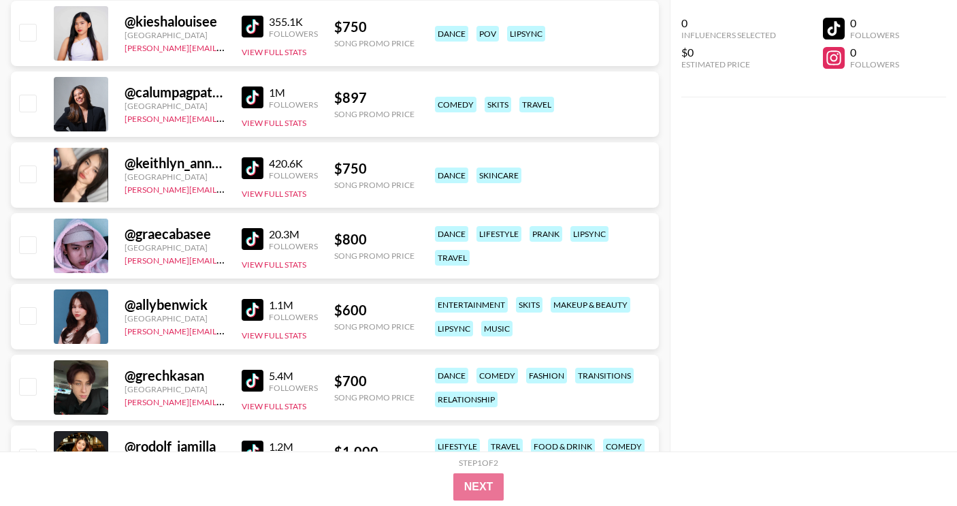
click at [259, 308] on img at bounding box center [253, 310] width 22 height 22
click at [278, 330] on button "View Full Stats" at bounding box center [274, 335] width 65 height 10
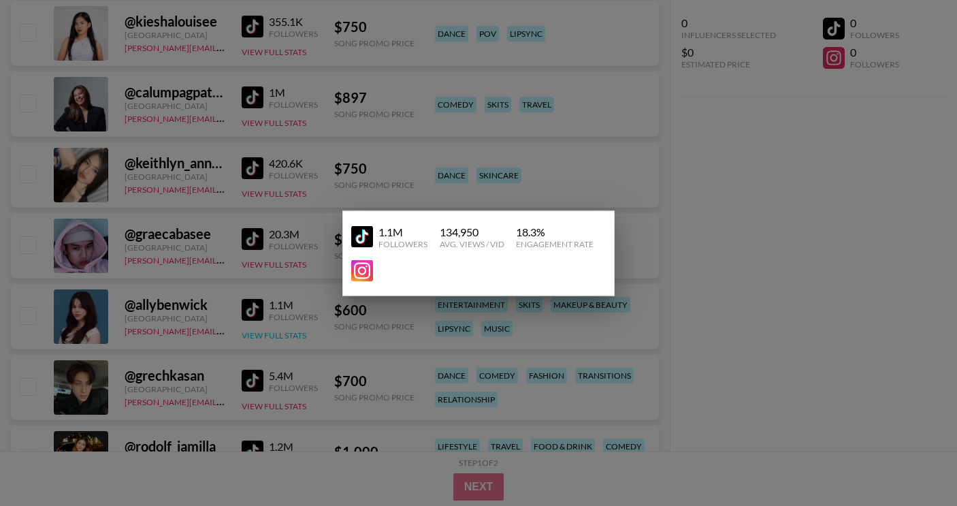
click at [278, 329] on div at bounding box center [478, 253] width 957 height 506
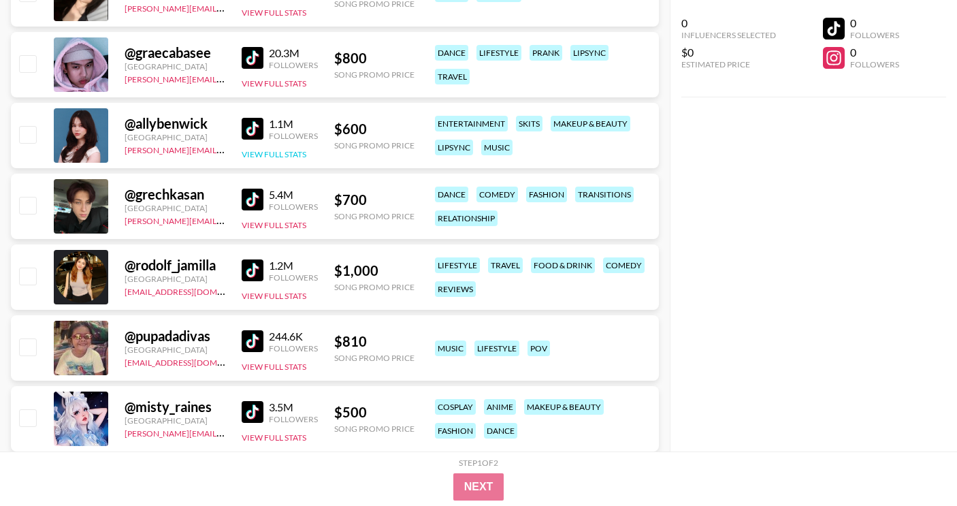
scroll to position [1845, 0]
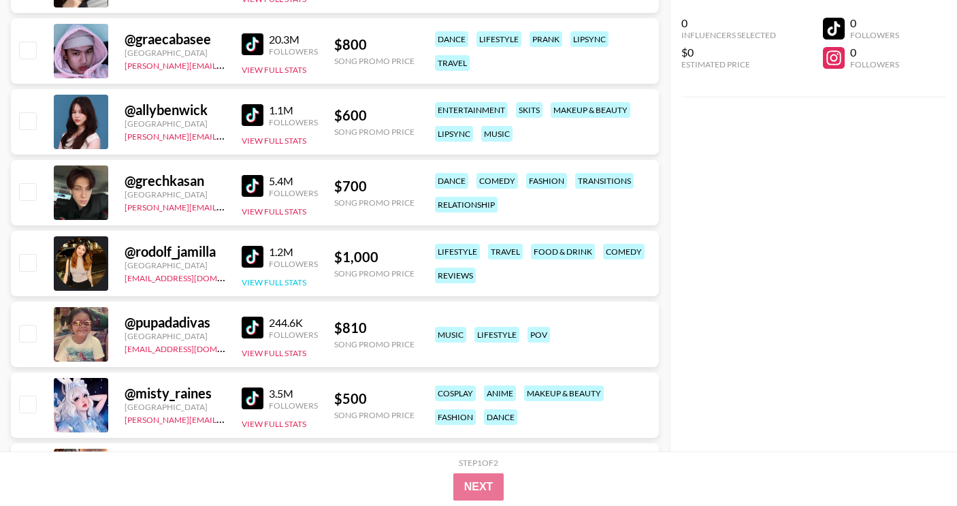
click at [293, 283] on button "View Full Stats" at bounding box center [274, 282] width 65 height 10
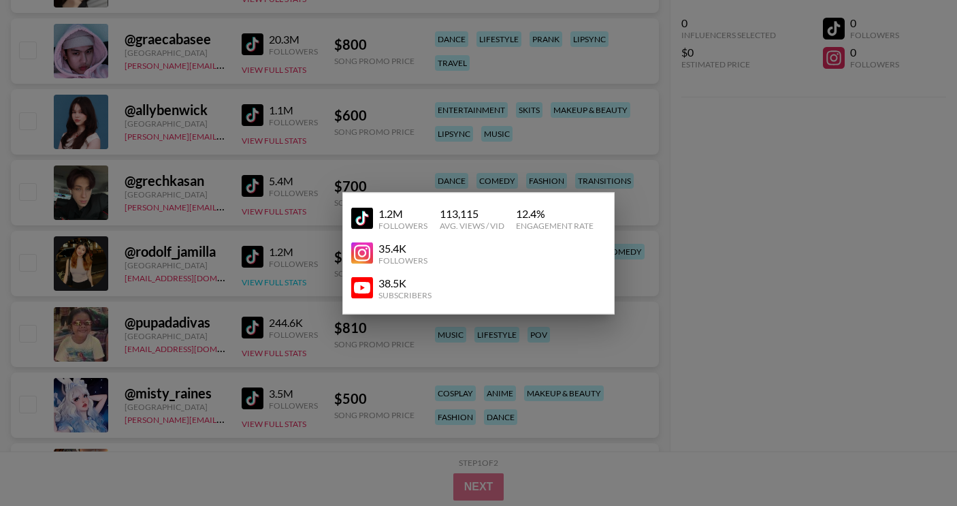
click at [293, 283] on div at bounding box center [478, 253] width 957 height 506
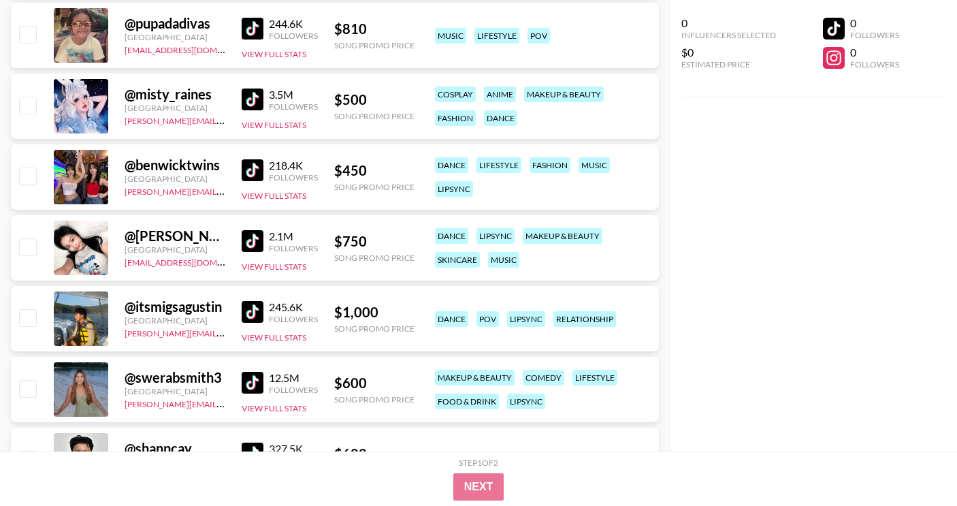
scroll to position [2145, 0]
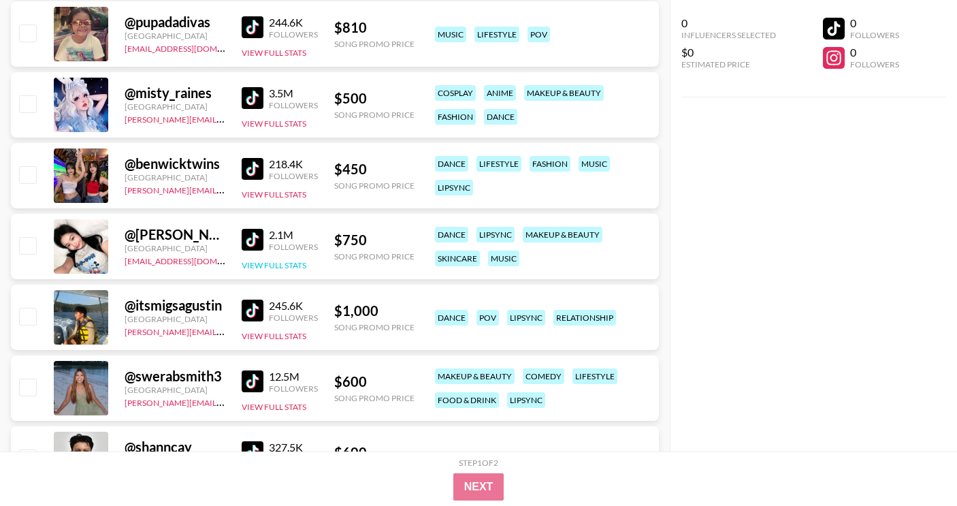
click at [286, 264] on button "View Full Stats" at bounding box center [274, 265] width 65 height 10
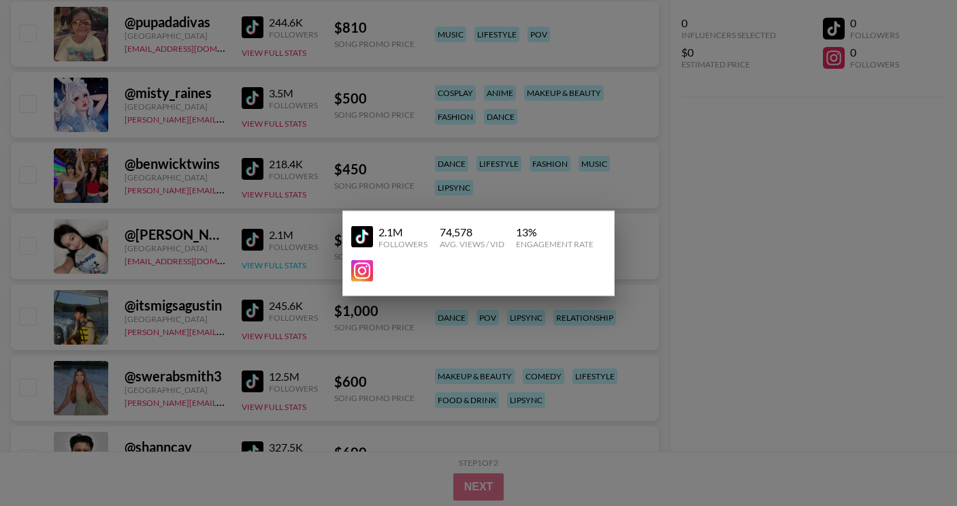
click at [286, 264] on div at bounding box center [478, 253] width 957 height 506
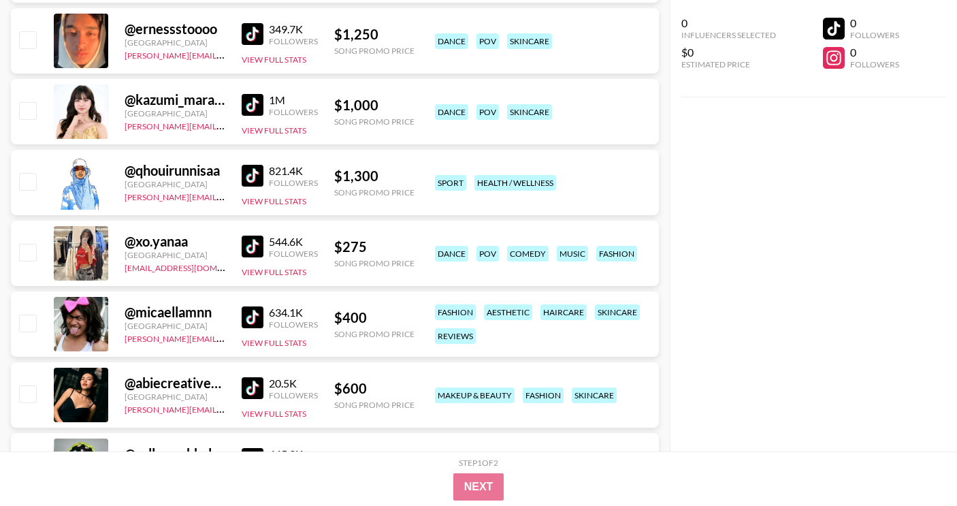
scroll to position [1142, 0]
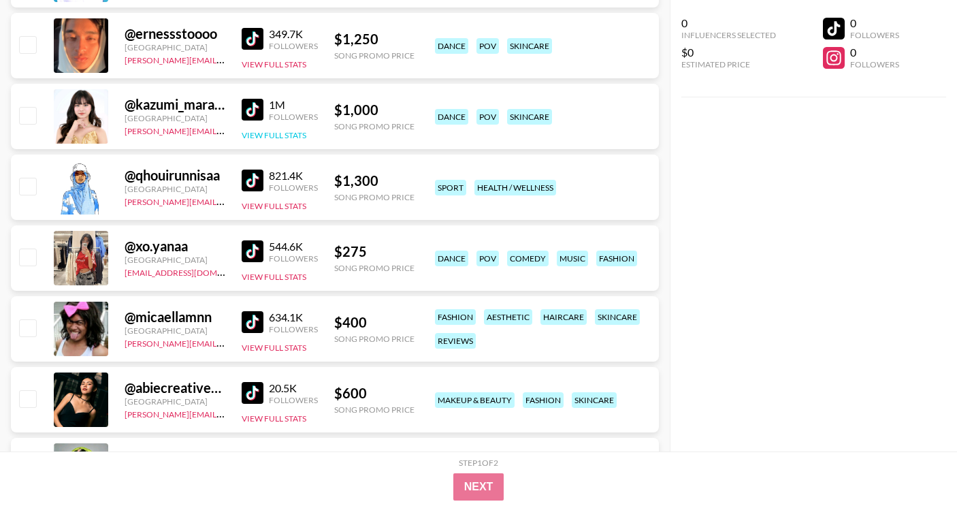
click at [290, 133] on button "View Full Stats" at bounding box center [274, 135] width 65 height 10
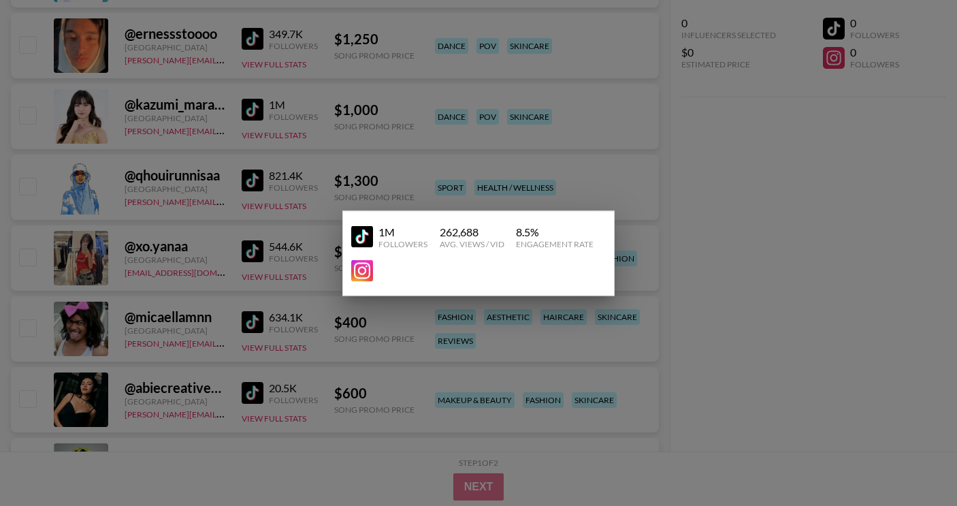
click at [285, 306] on div at bounding box center [478, 253] width 957 height 506
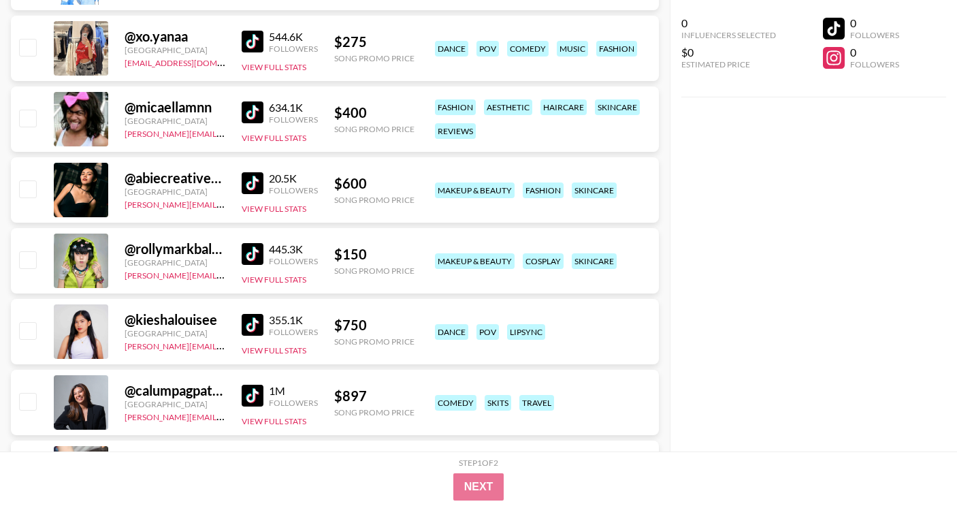
scroll to position [1353, 0]
click at [289, 351] on button "View Full Stats" at bounding box center [274, 349] width 65 height 10
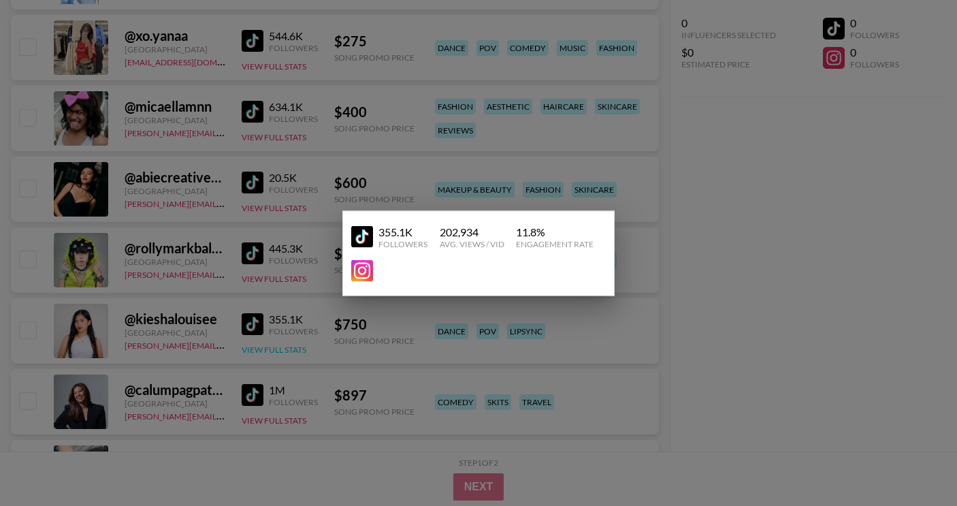
click at [289, 351] on div at bounding box center [478, 253] width 957 height 506
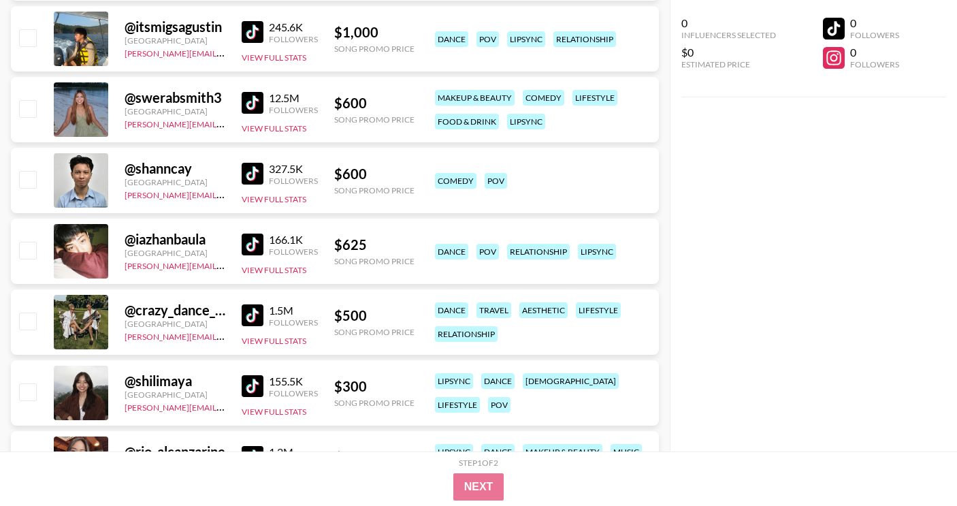
scroll to position [2426, 0]
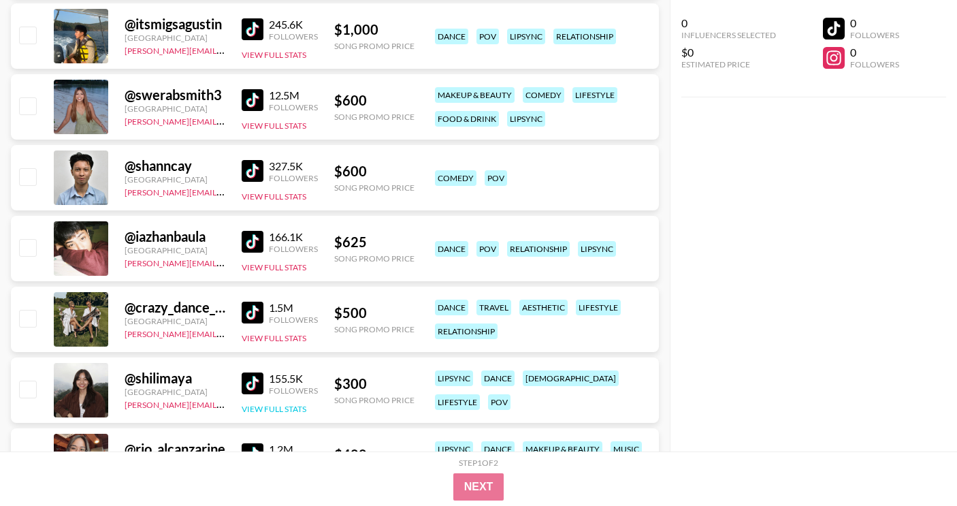
click at [258, 404] on button "View Full Stats" at bounding box center [274, 409] width 65 height 10
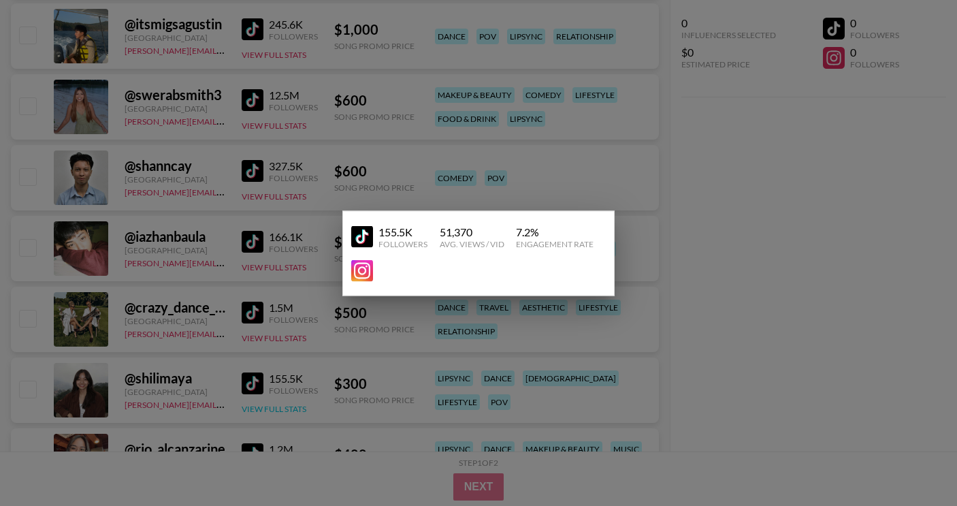
click at [258, 404] on div at bounding box center [478, 253] width 957 height 506
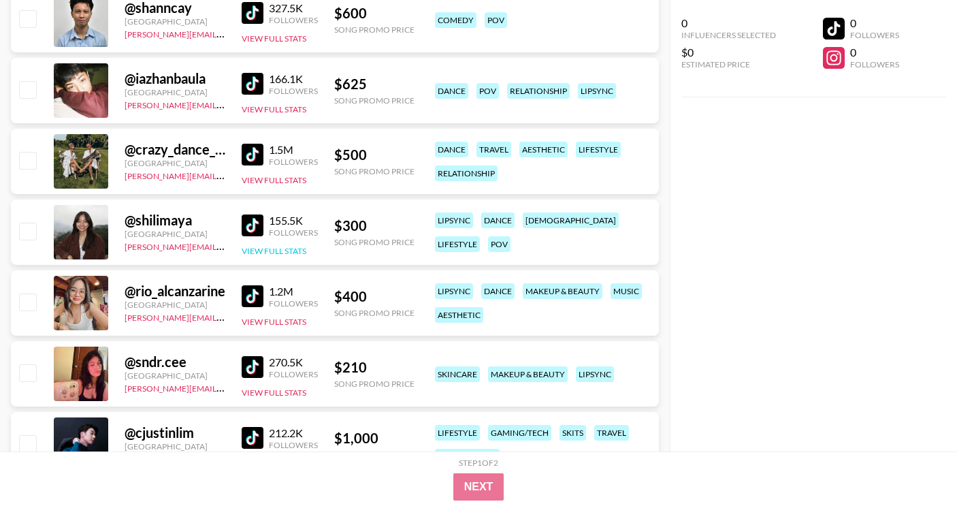
scroll to position [2598, 0]
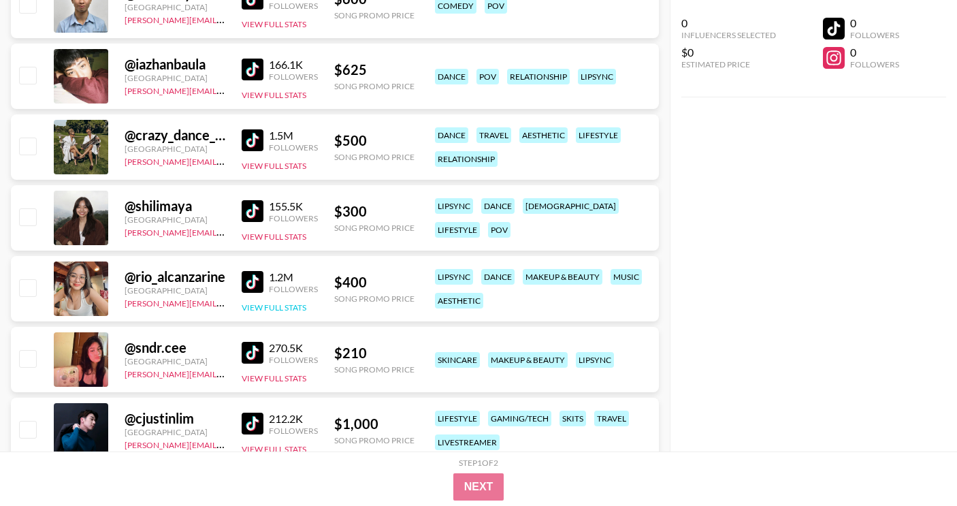
click at [276, 310] on button "View Full Stats" at bounding box center [274, 307] width 65 height 10
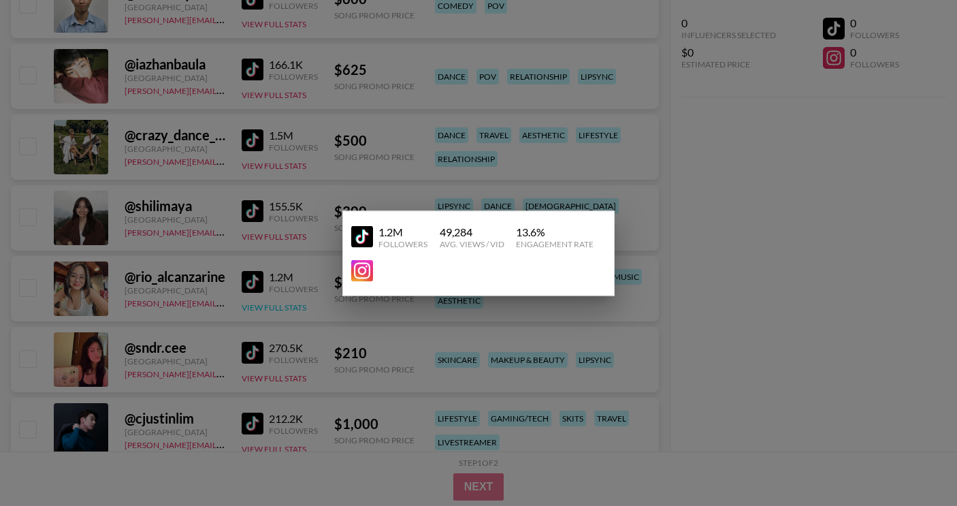
click at [276, 310] on div at bounding box center [478, 253] width 957 height 506
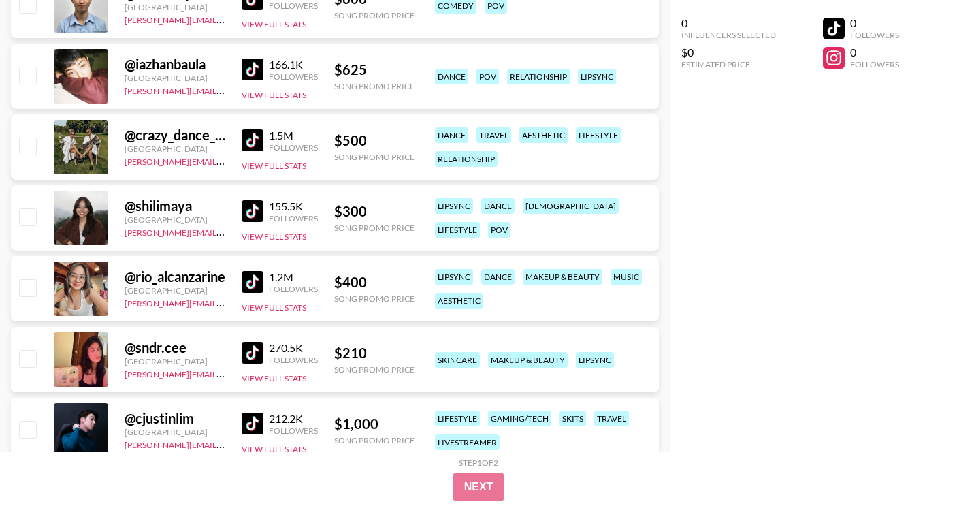
click at [248, 283] on img at bounding box center [253, 282] width 22 height 22
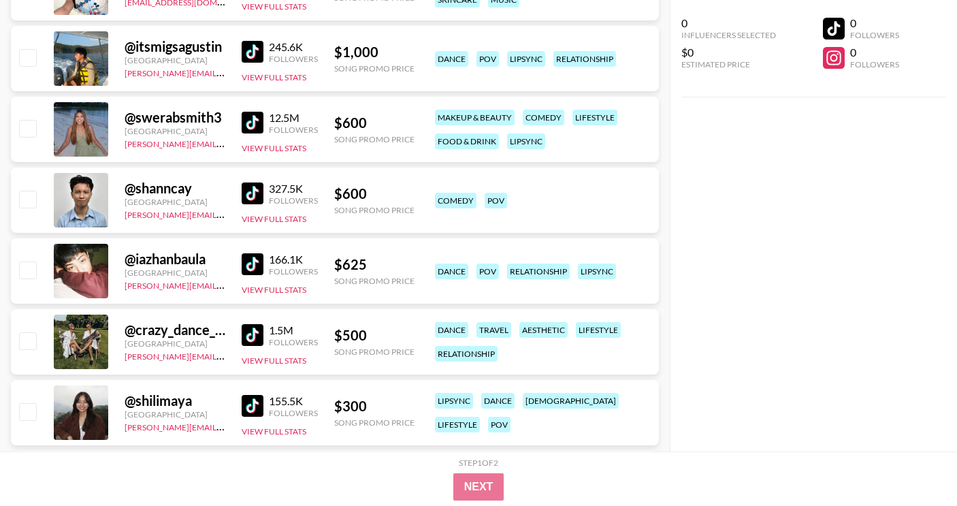
scroll to position [2162, 0]
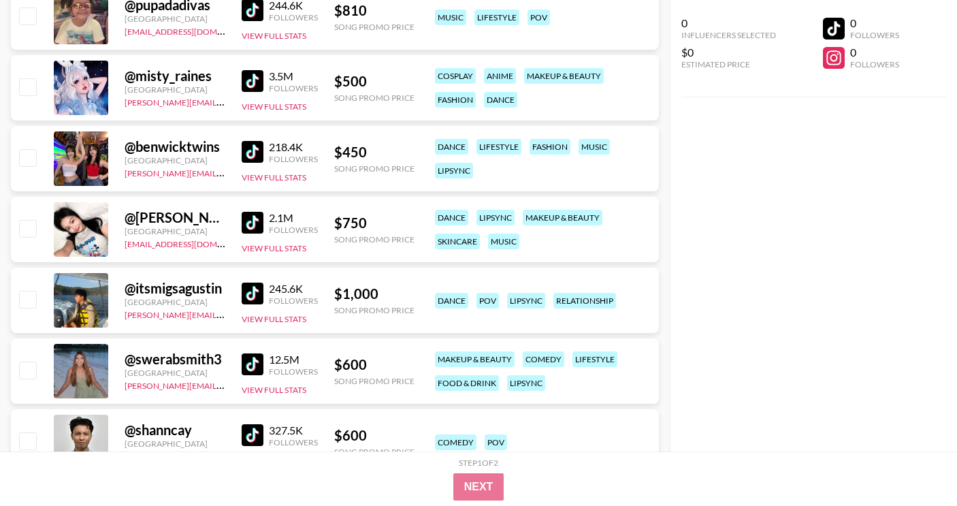
click at [291, 255] on div "@ chrislin.chrislin Indonesia [EMAIL_ADDRESS][DOMAIN_NAME] 2.1M Followers View …" at bounding box center [335, 229] width 648 height 65
click at [291, 245] on button "View Full Stats" at bounding box center [274, 248] width 65 height 10
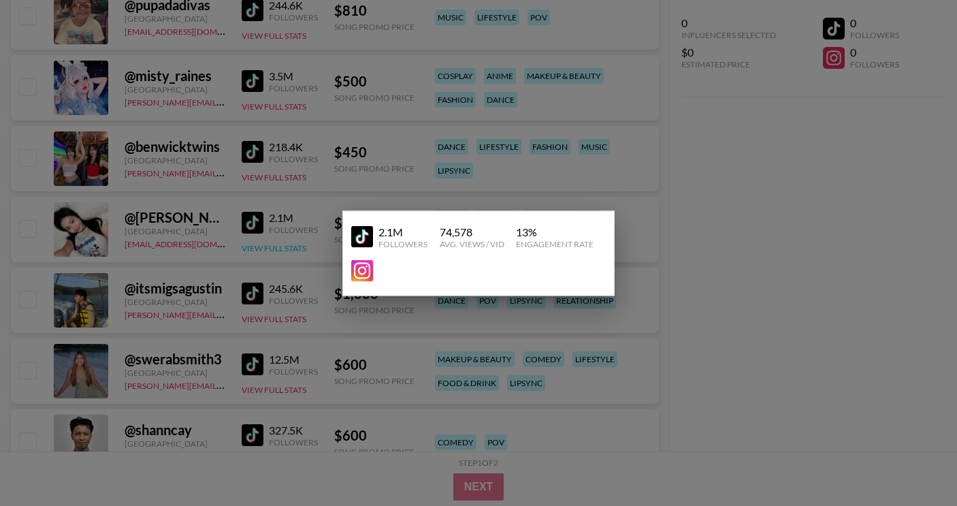
click at [291, 245] on div at bounding box center [478, 253] width 957 height 506
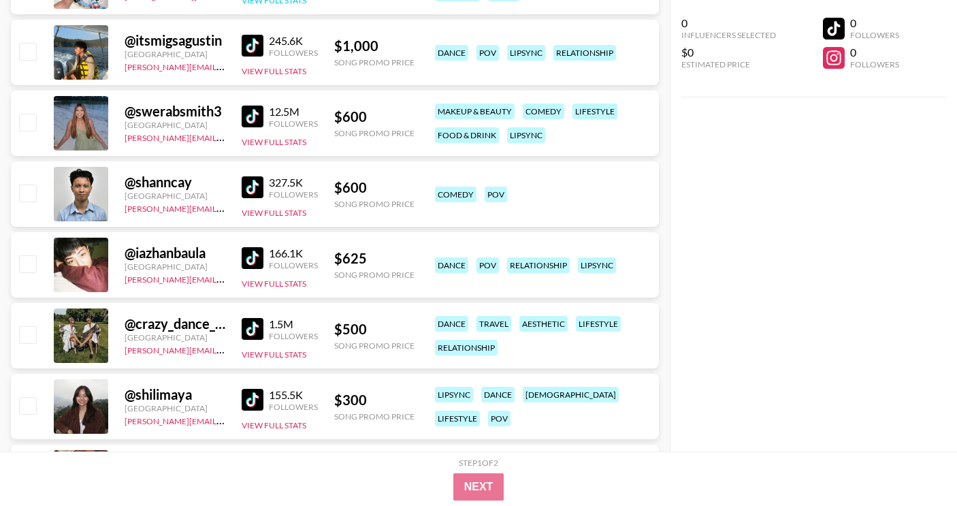
scroll to position [2580, 0]
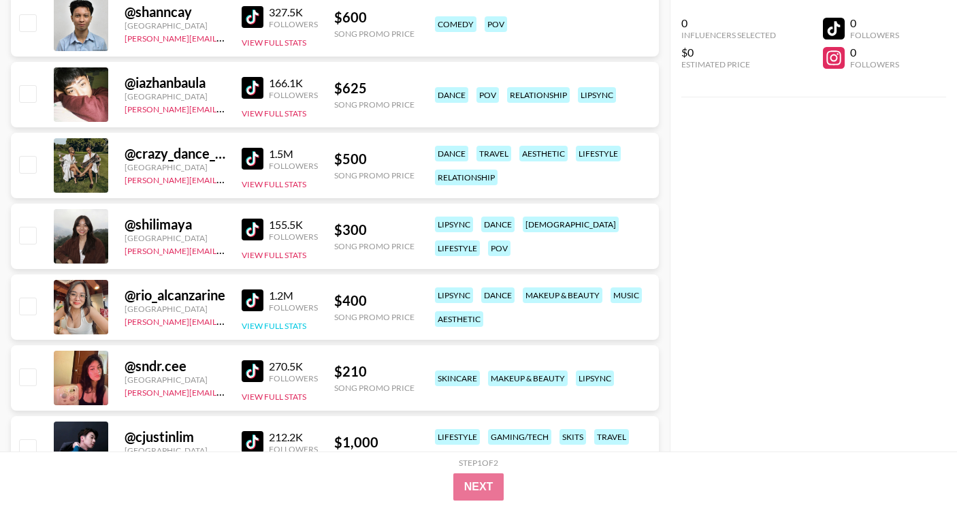
click at [287, 323] on button "View Full Stats" at bounding box center [274, 326] width 65 height 10
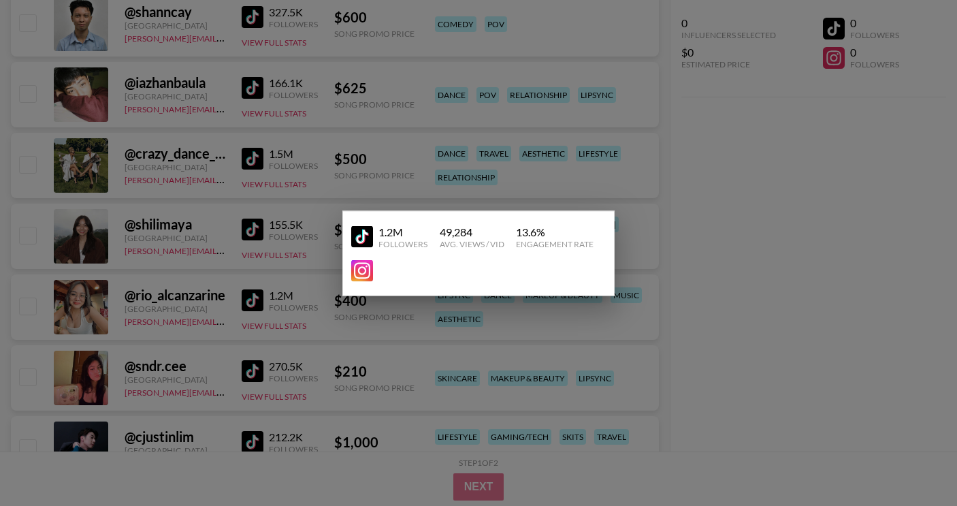
click at [304, 344] on div at bounding box center [478, 253] width 957 height 506
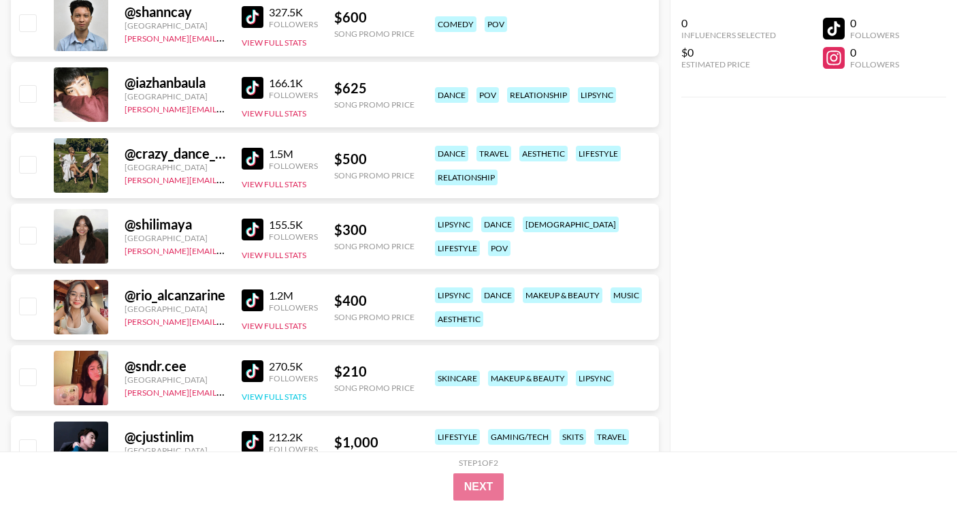
click at [289, 399] on button "View Full Stats" at bounding box center [274, 396] width 65 height 10
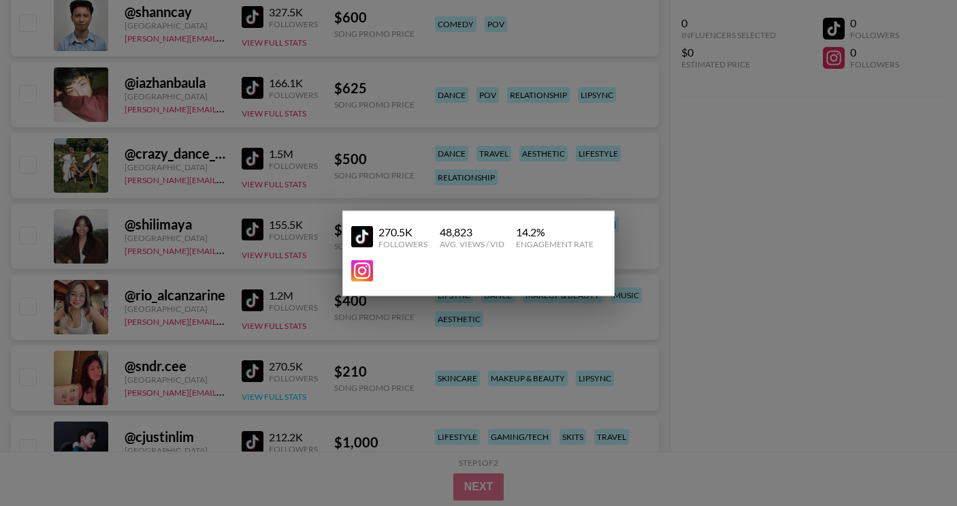
click at [289, 399] on div at bounding box center [478, 253] width 957 height 506
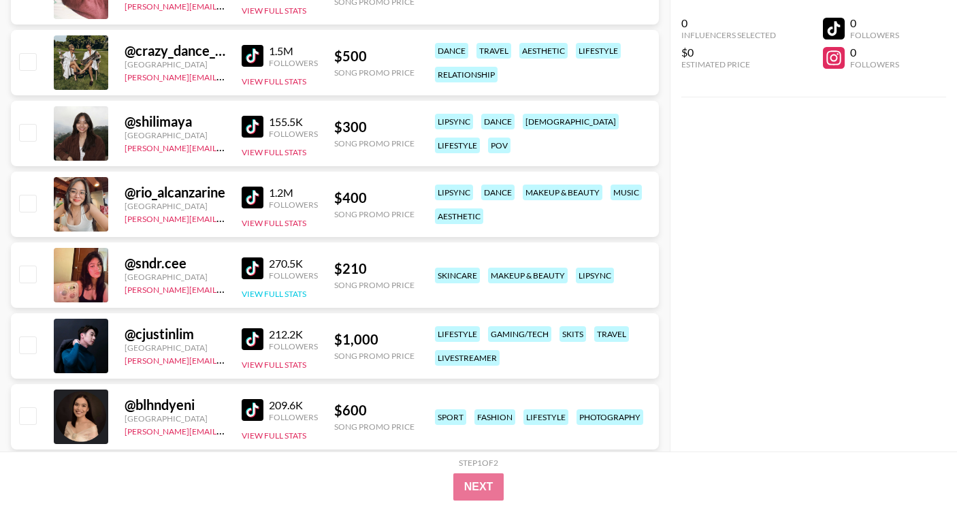
scroll to position [2686, 0]
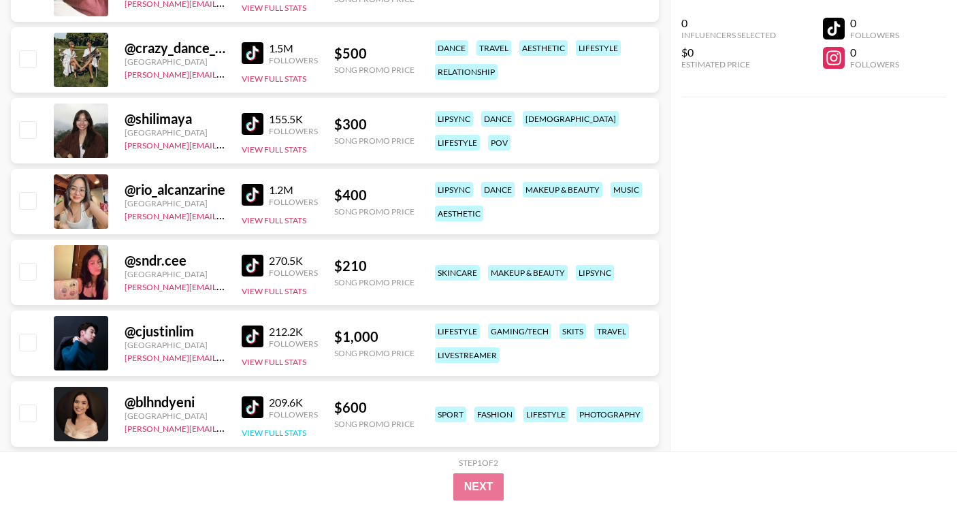
click at [290, 428] on button "View Full Stats" at bounding box center [274, 433] width 65 height 10
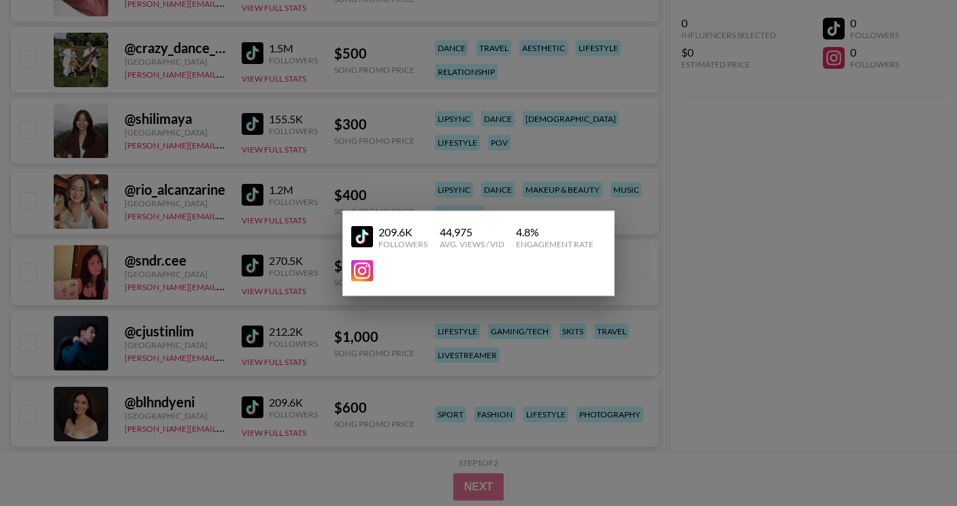
click at [293, 404] on div at bounding box center [478, 253] width 957 height 506
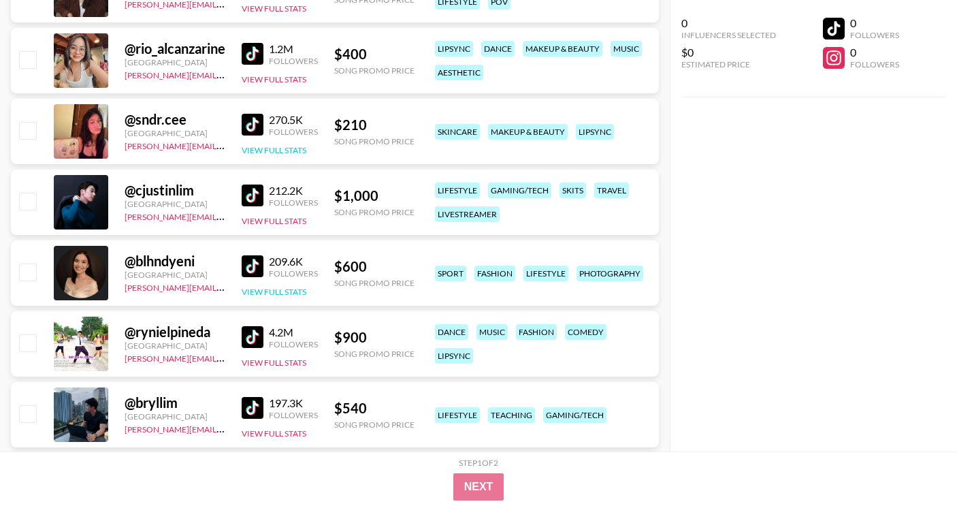
scroll to position [2841, 0]
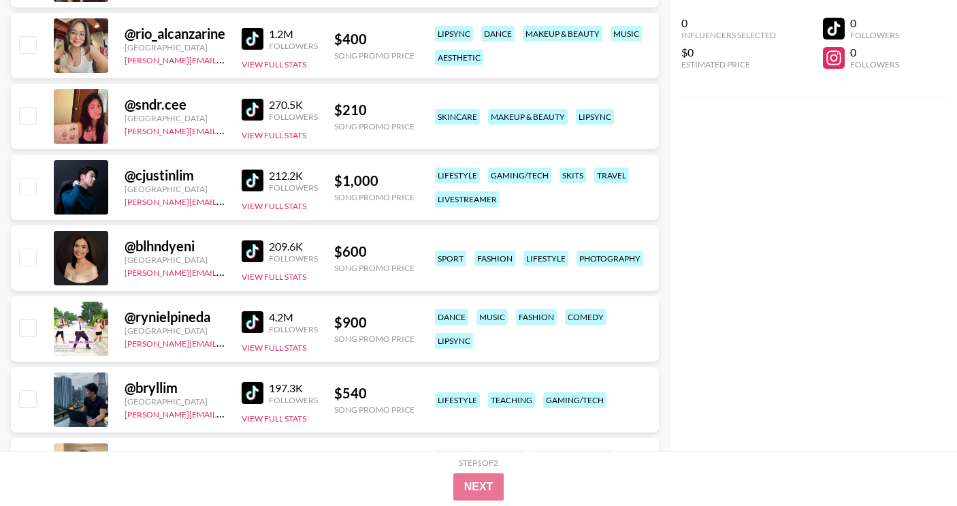
click at [262, 240] on div "209.6K Followers" at bounding box center [280, 252] width 76 height 24
click at [249, 248] on img at bounding box center [253, 251] width 22 height 22
click at [260, 279] on button "View Full Stats" at bounding box center [274, 277] width 65 height 10
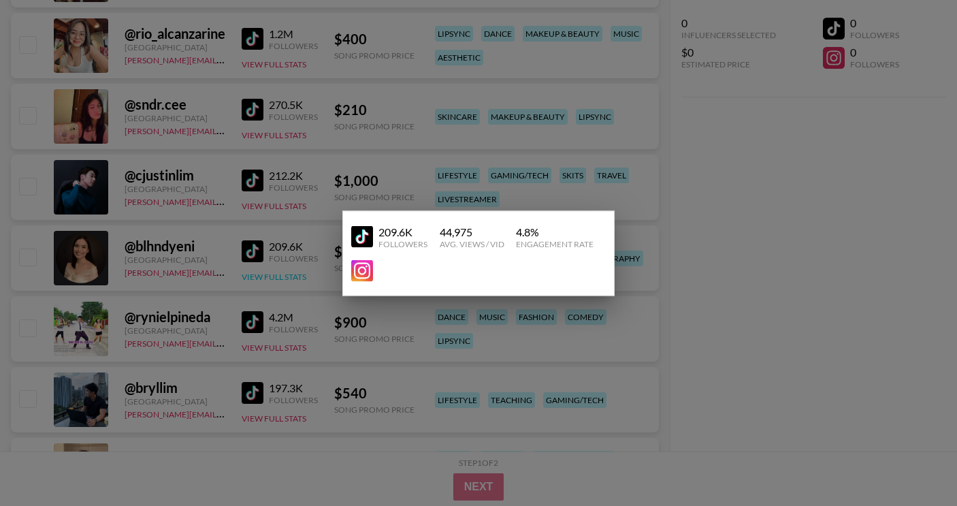
click at [260, 279] on div at bounding box center [478, 253] width 957 height 506
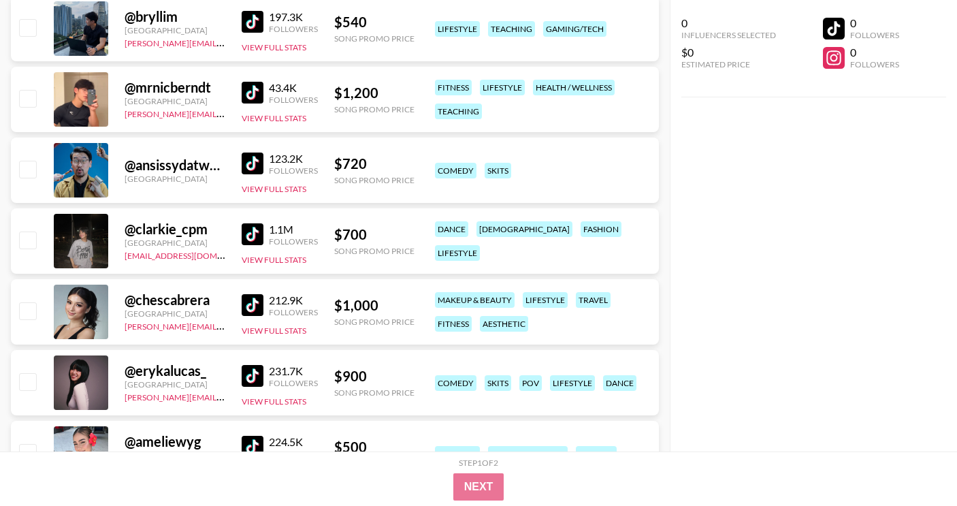
scroll to position [3213, 0]
click at [289, 329] on button "View Full Stats" at bounding box center [274, 330] width 65 height 10
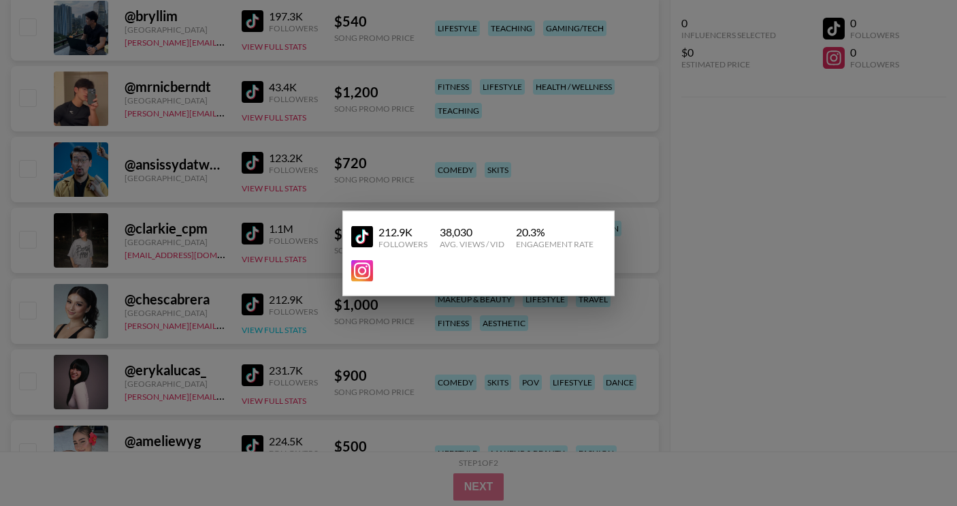
click at [289, 329] on div at bounding box center [478, 253] width 957 height 506
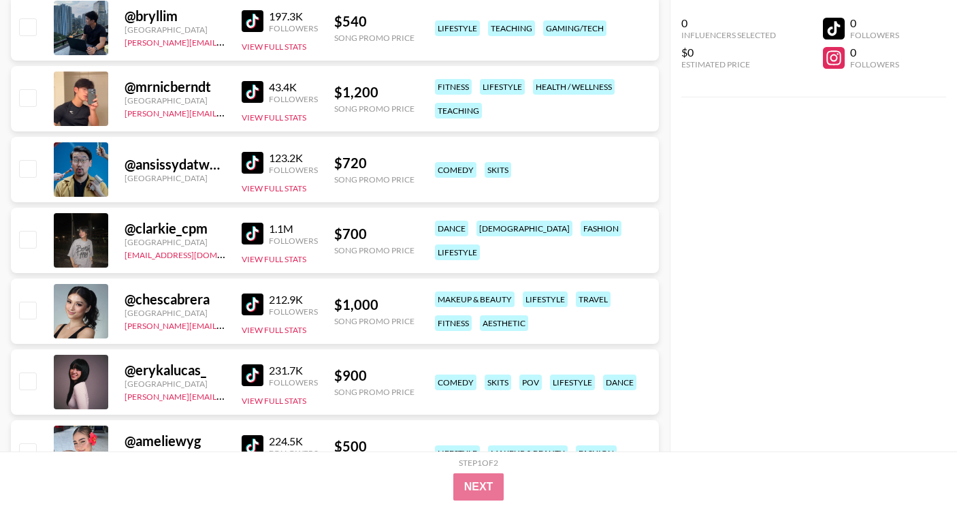
click at [259, 300] on img at bounding box center [253, 304] width 22 height 22
click at [284, 330] on button "View Full Stats" at bounding box center [274, 330] width 65 height 10
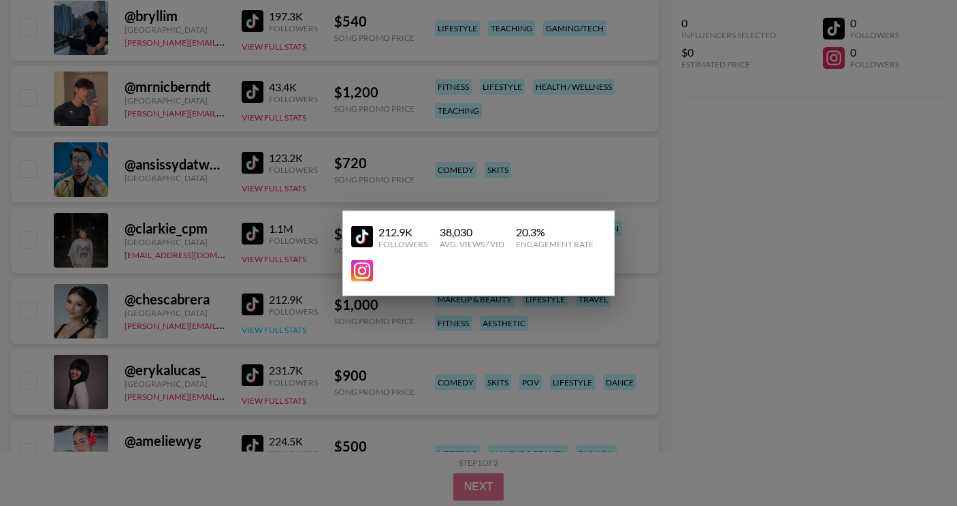
click at [284, 330] on div at bounding box center [478, 253] width 957 height 506
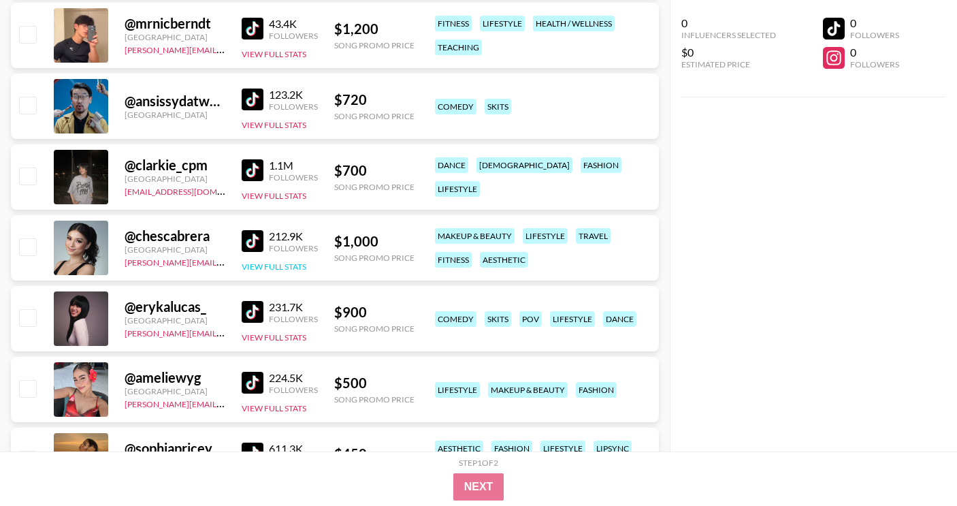
scroll to position [3291, 0]
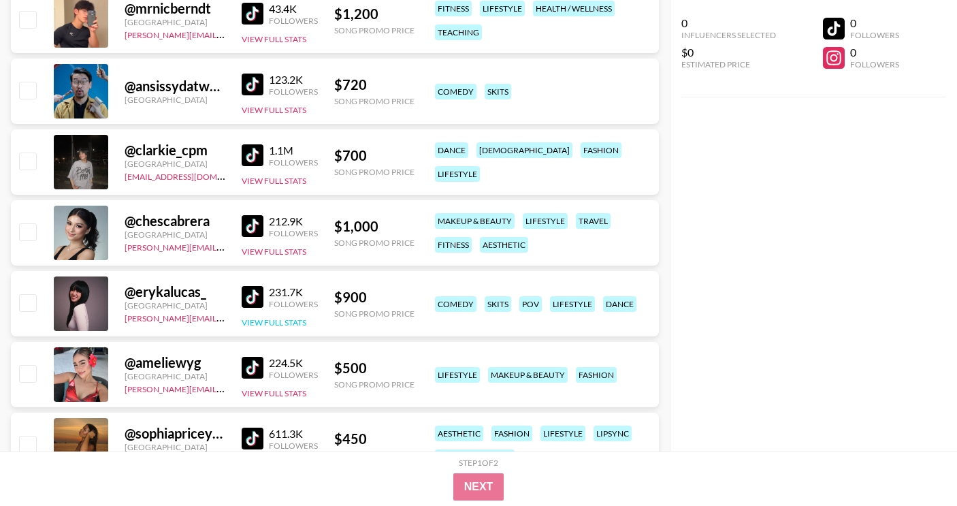
click at [259, 320] on button "View Full Stats" at bounding box center [274, 322] width 65 height 10
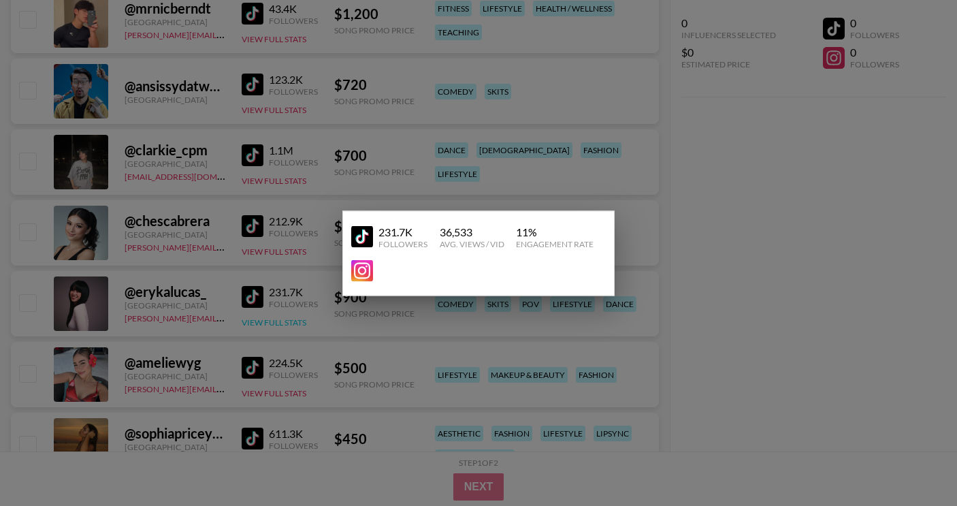
click at [259, 320] on div at bounding box center [478, 253] width 957 height 506
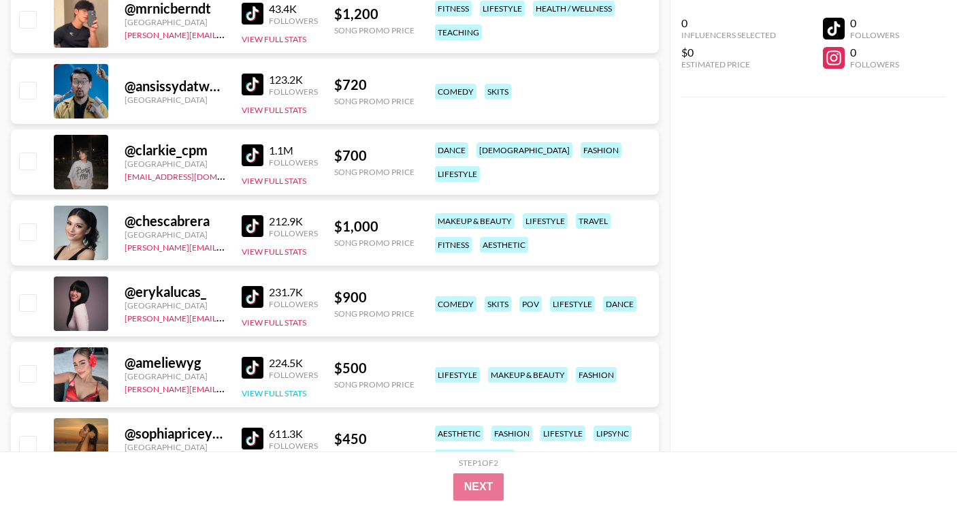
click at [282, 391] on button "View Full Stats" at bounding box center [274, 393] width 65 height 10
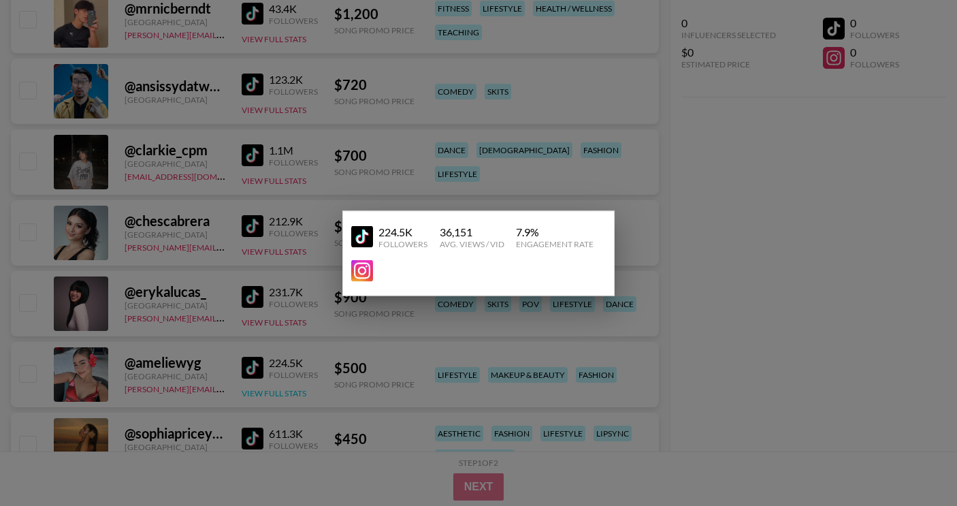
click at [282, 391] on div at bounding box center [478, 253] width 957 height 506
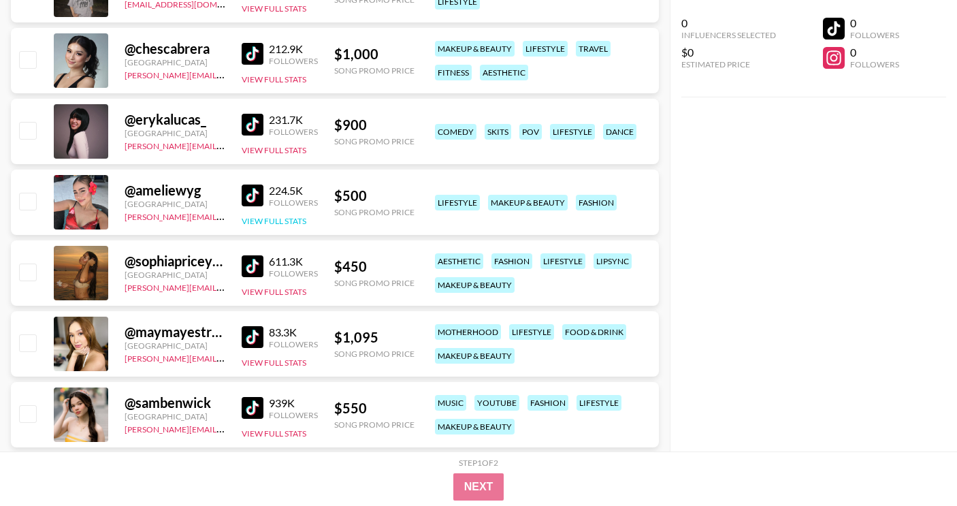
scroll to position [3466, 0]
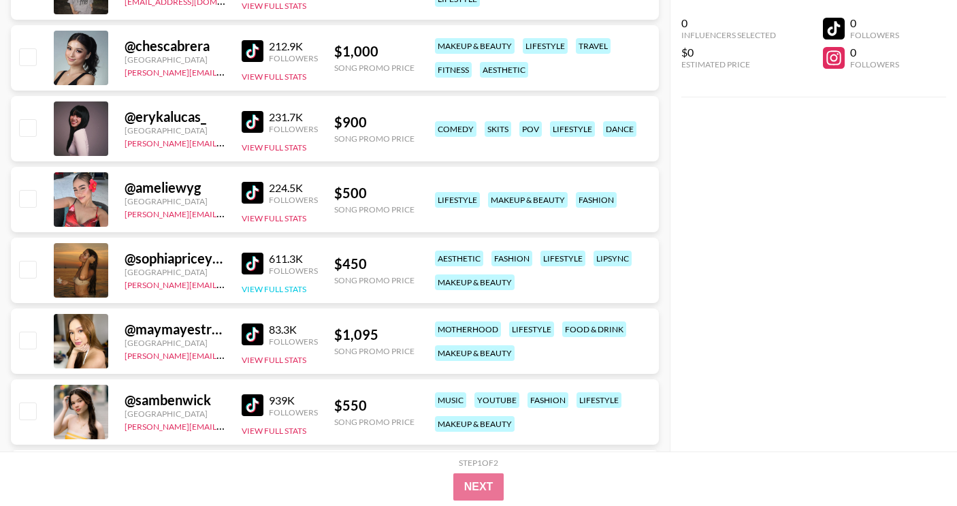
click at [300, 288] on button "View Full Stats" at bounding box center [274, 289] width 65 height 10
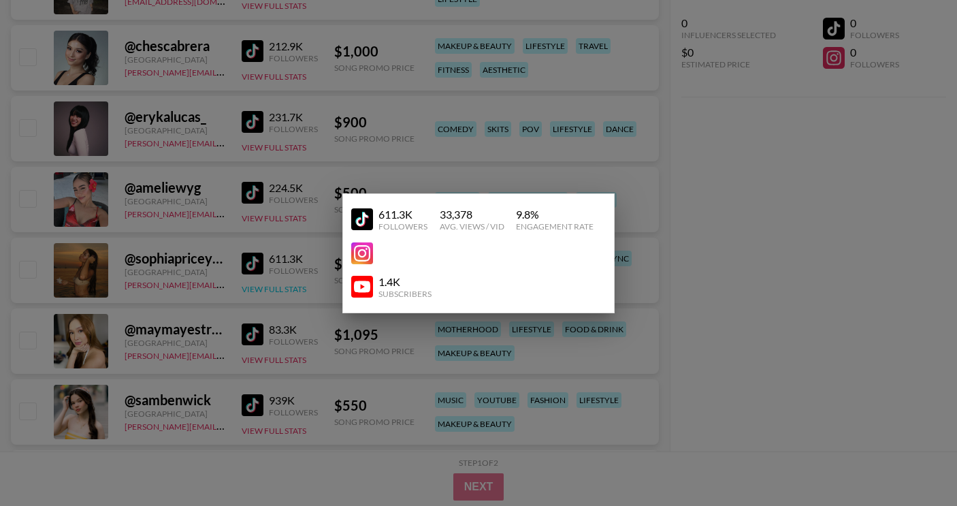
click at [299, 289] on div at bounding box center [478, 253] width 957 height 506
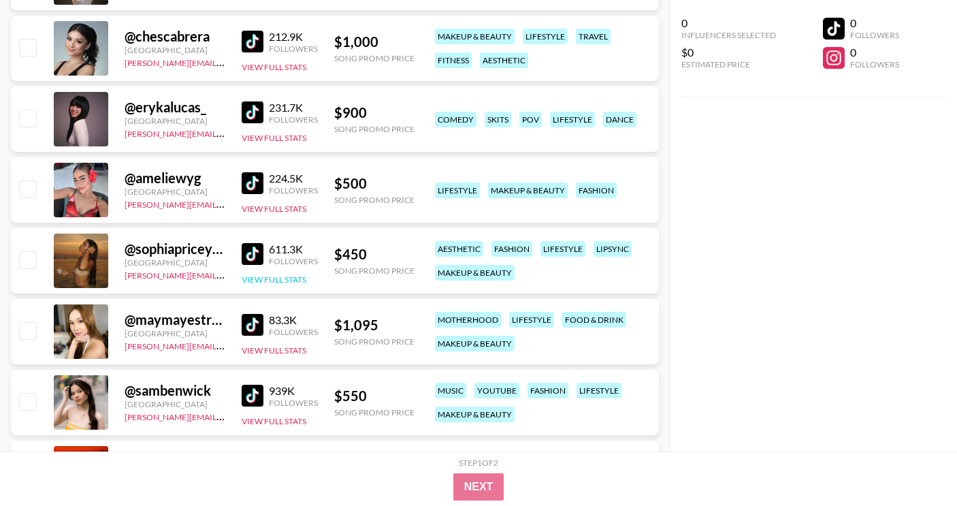
scroll to position [3483, 0]
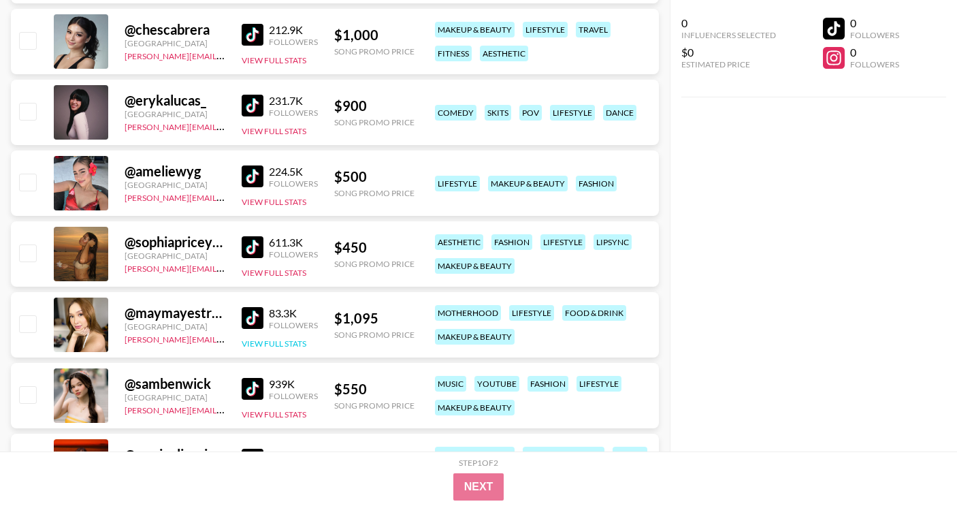
click at [279, 342] on button "View Full Stats" at bounding box center [274, 343] width 65 height 10
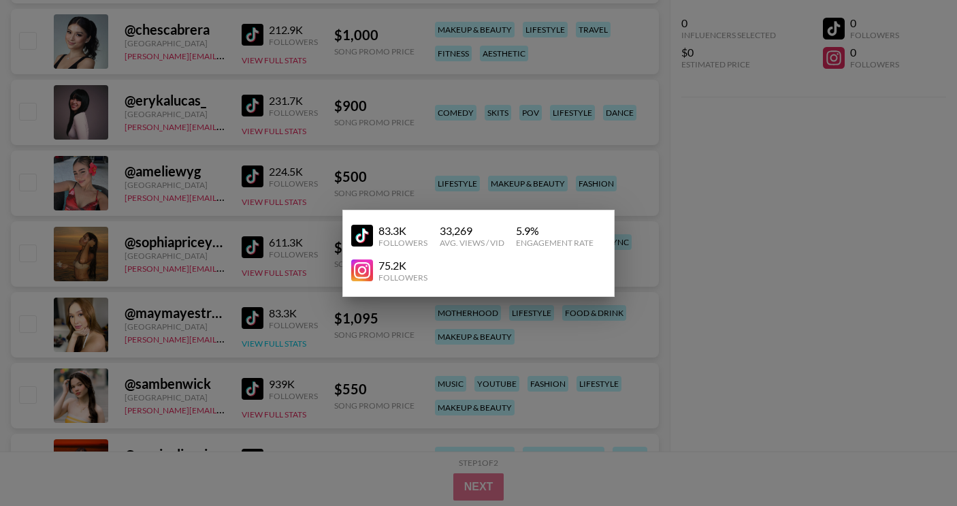
click at [279, 342] on div at bounding box center [478, 253] width 957 height 506
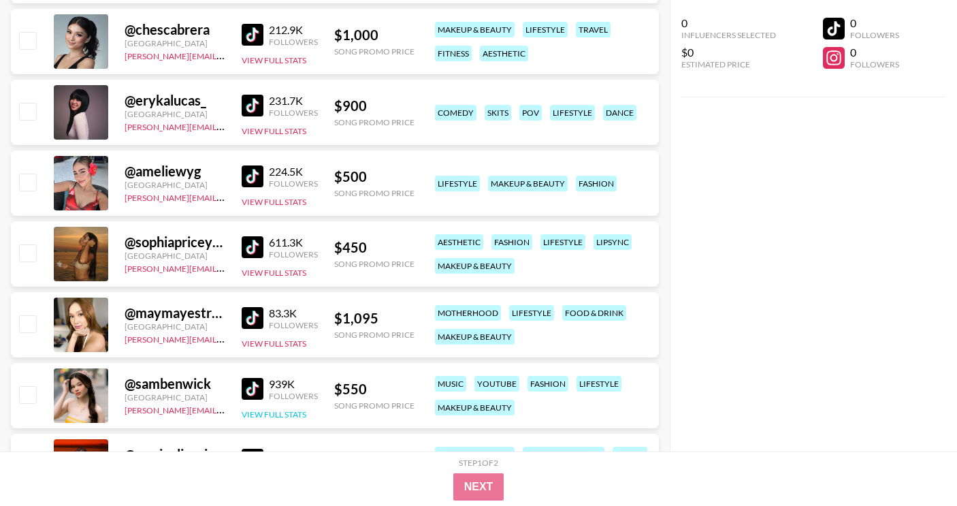
click at [285, 410] on button "View Full Stats" at bounding box center [274, 414] width 65 height 10
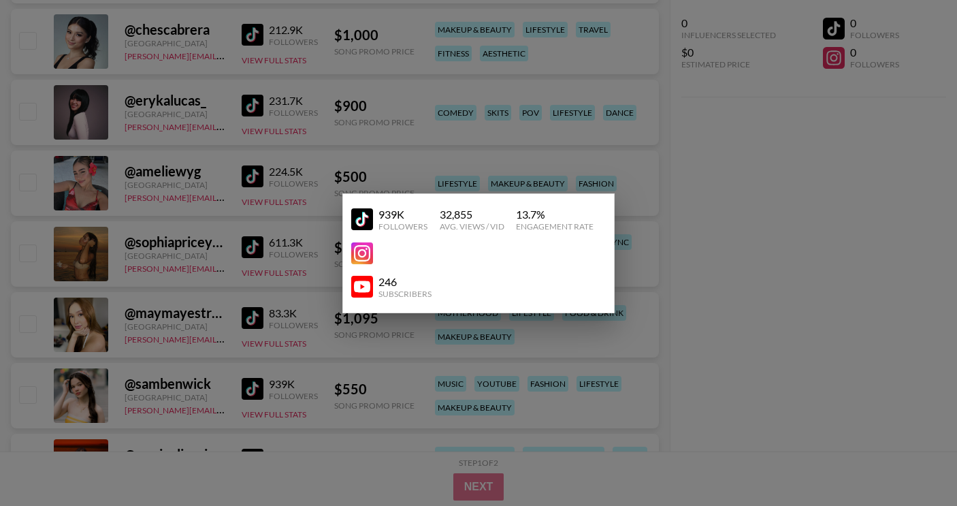
click at [289, 387] on div at bounding box center [478, 253] width 957 height 506
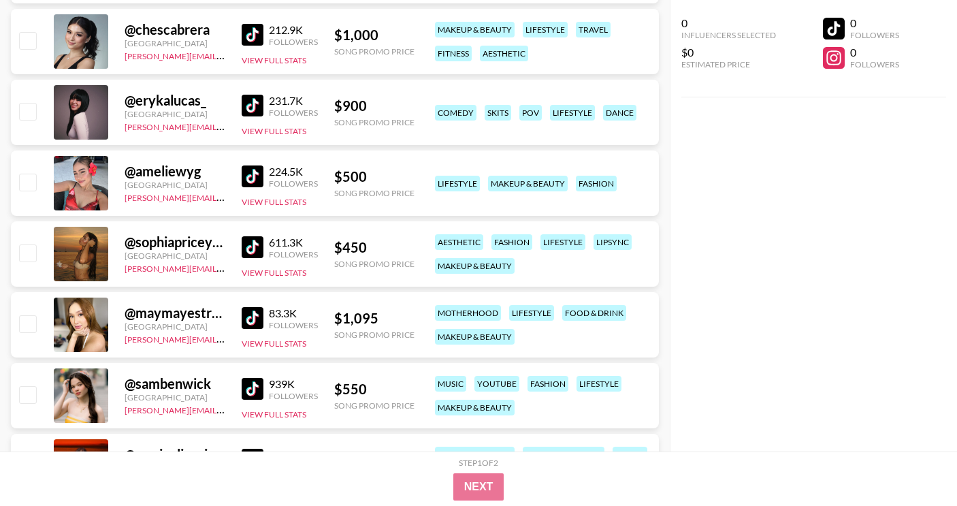
click at [255, 386] on img at bounding box center [253, 389] width 22 height 22
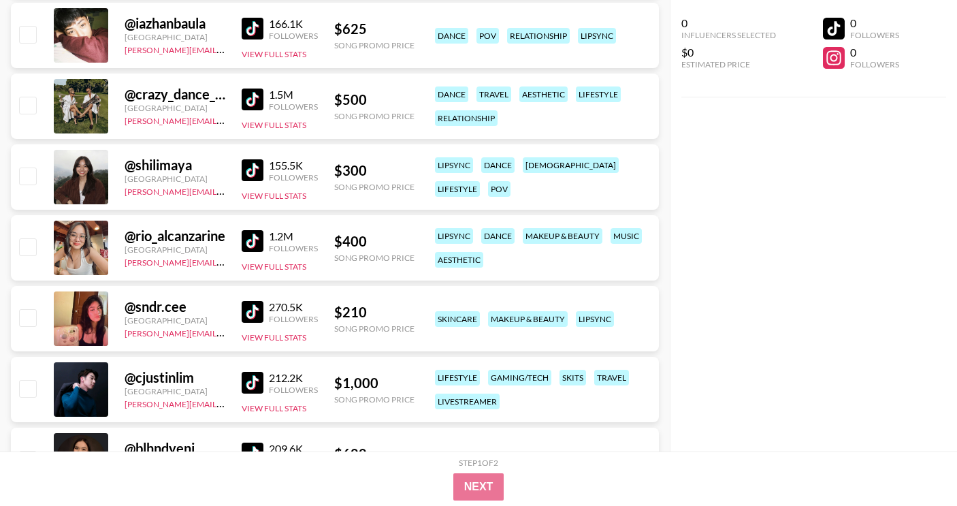
scroll to position [2624, 0]
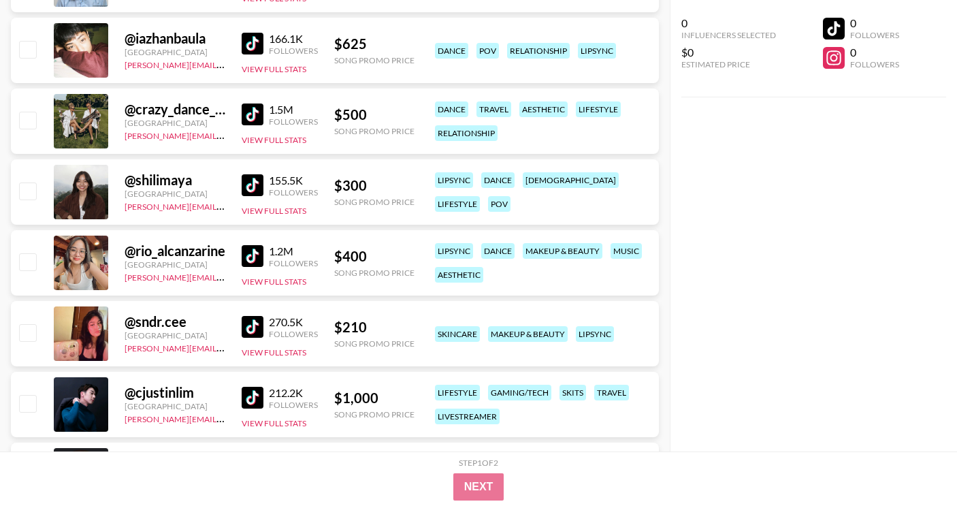
click at [246, 261] on img at bounding box center [253, 256] width 22 height 22
